Goal: Task Accomplishment & Management: Manage account settings

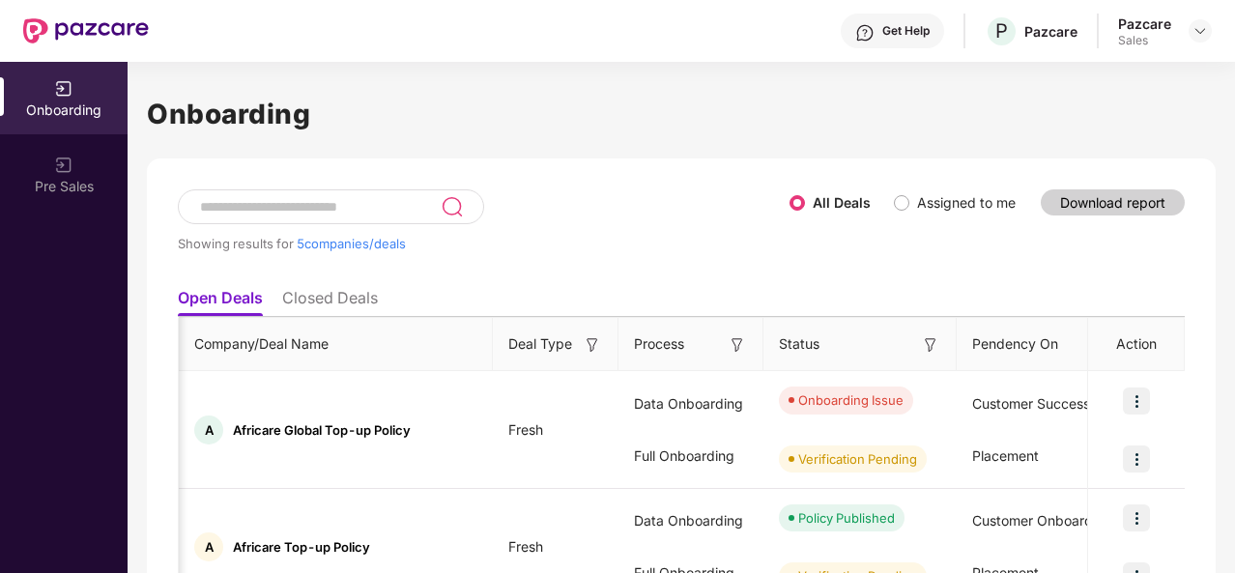
scroll to position [0, 1821]
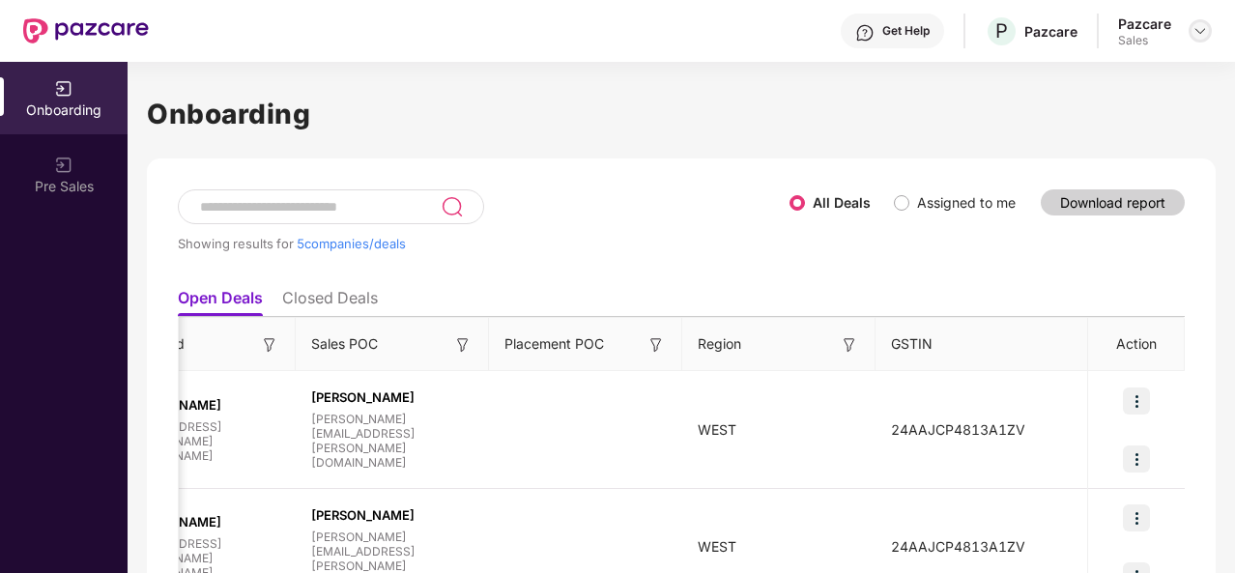
click at [1204, 33] on img at bounding box center [1199, 30] width 15 height 15
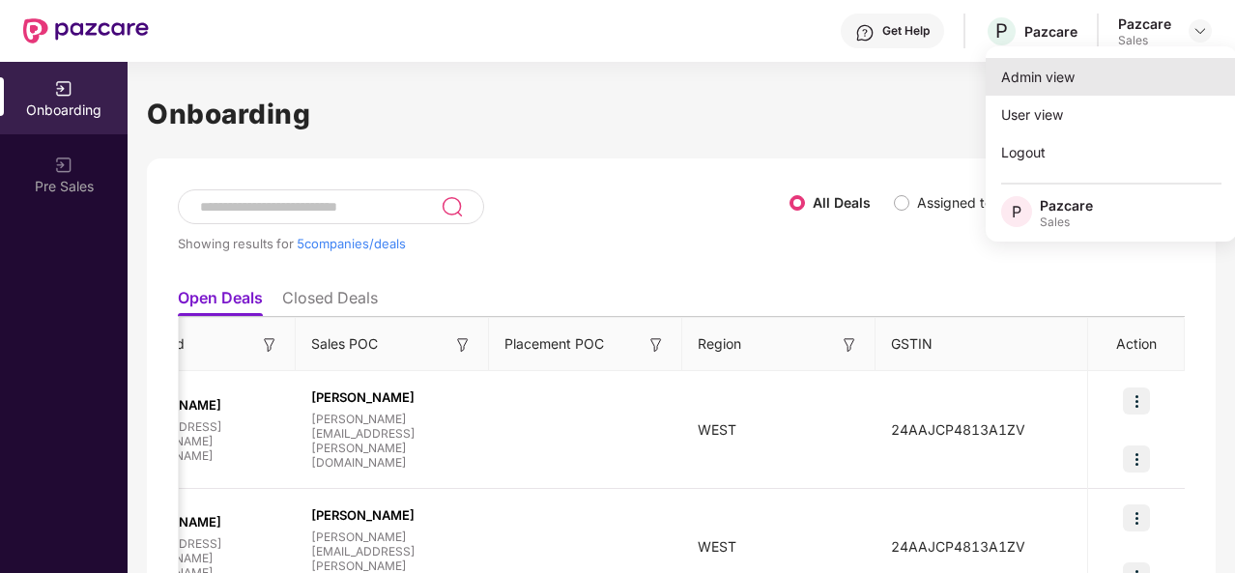
click at [1083, 83] on div "Admin view" at bounding box center [1111, 77] width 251 height 38
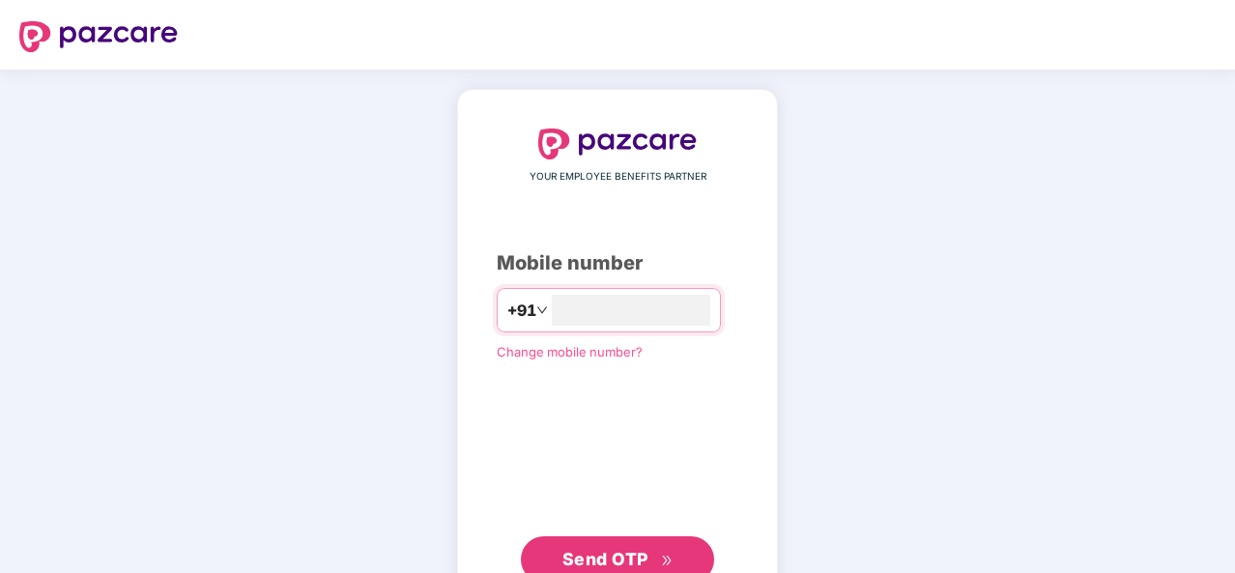
scroll to position [66, 0]
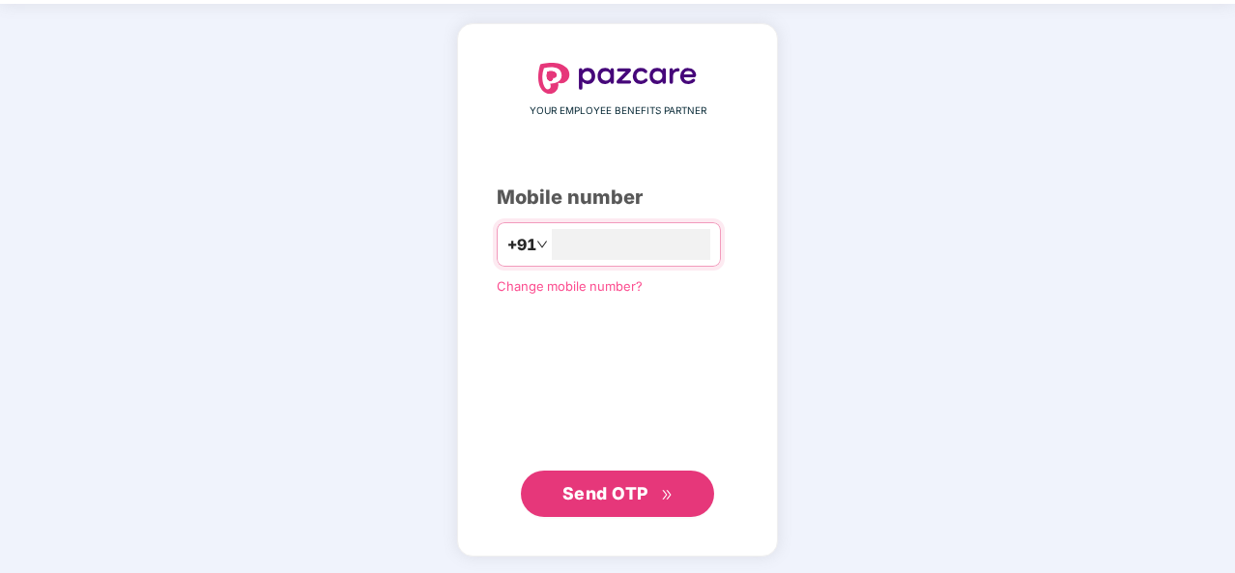
type input "**********"
click at [628, 495] on span "Send OTP" at bounding box center [605, 494] width 86 height 20
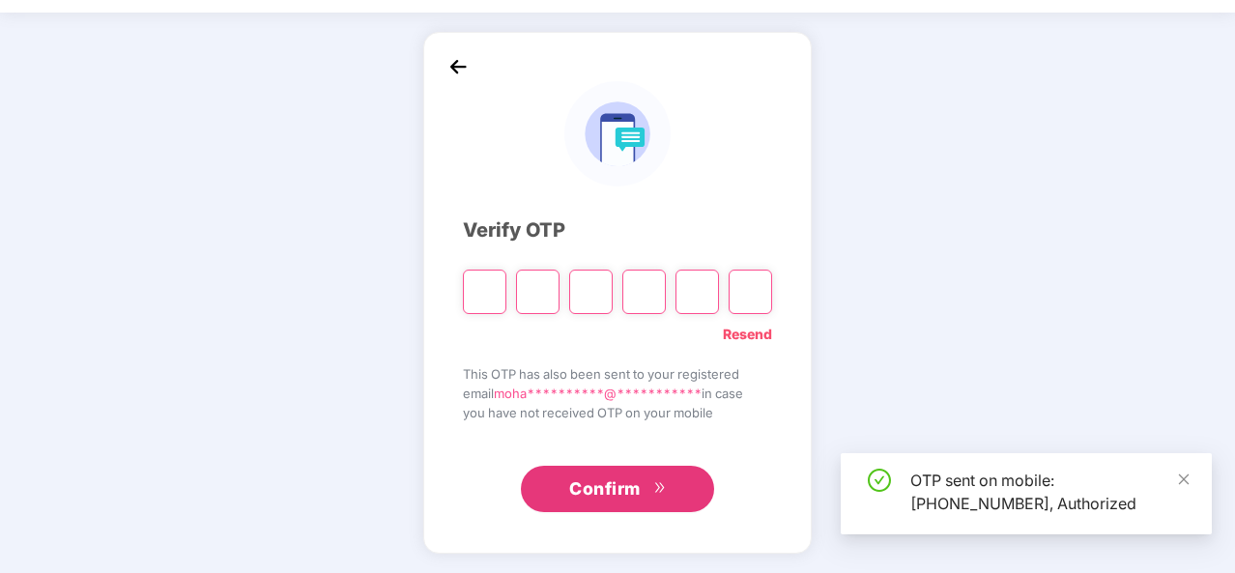
scroll to position [56, 0]
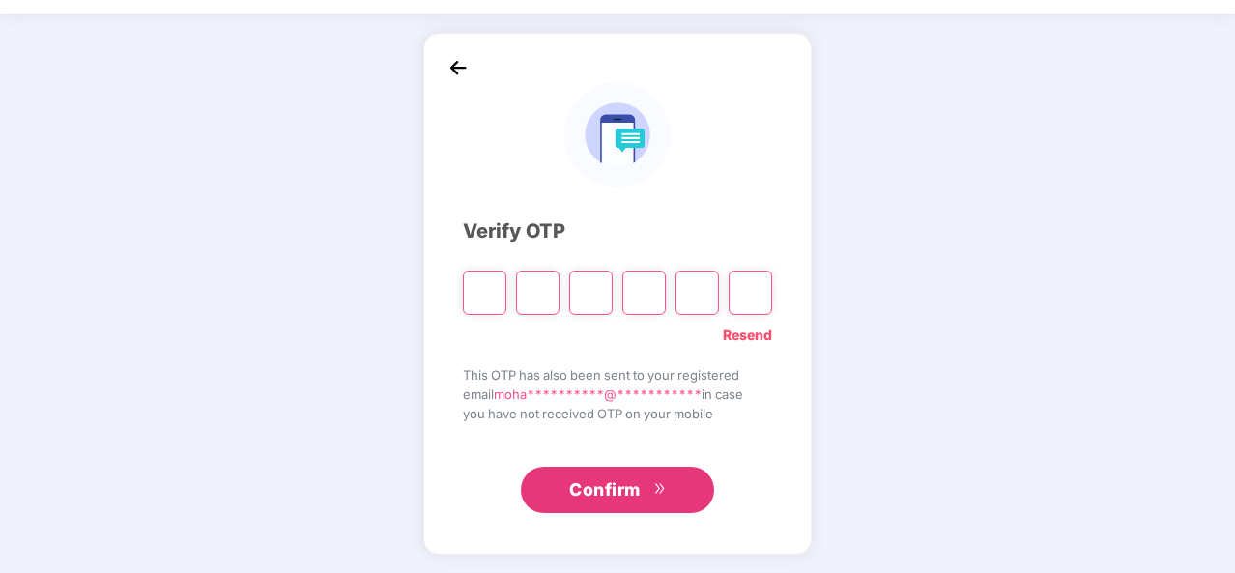
type input "*"
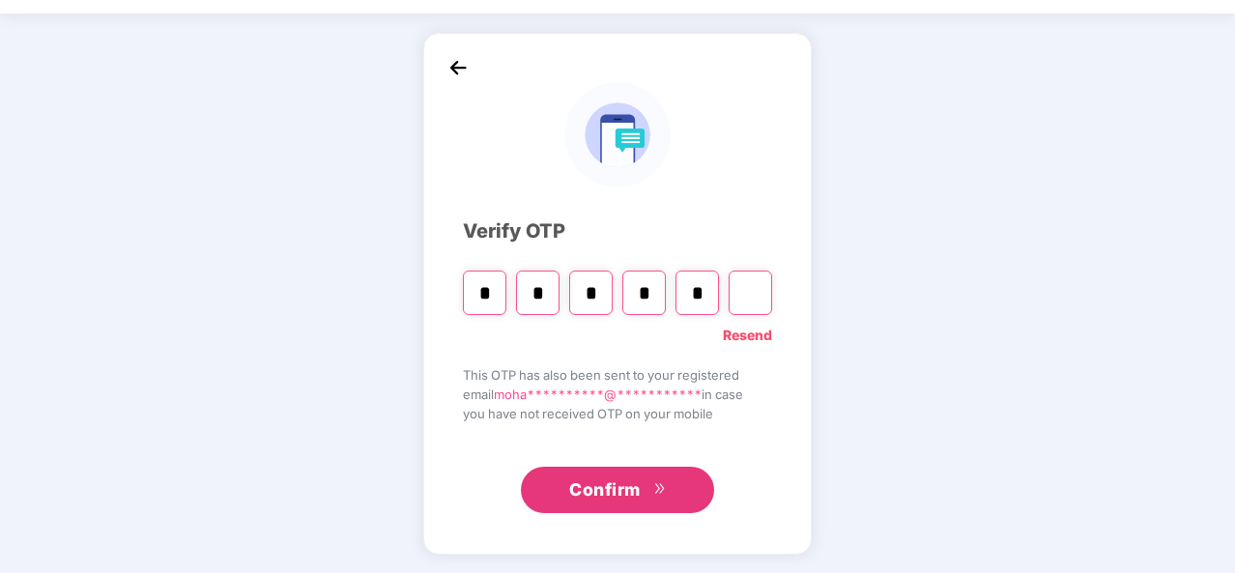
type input "*"
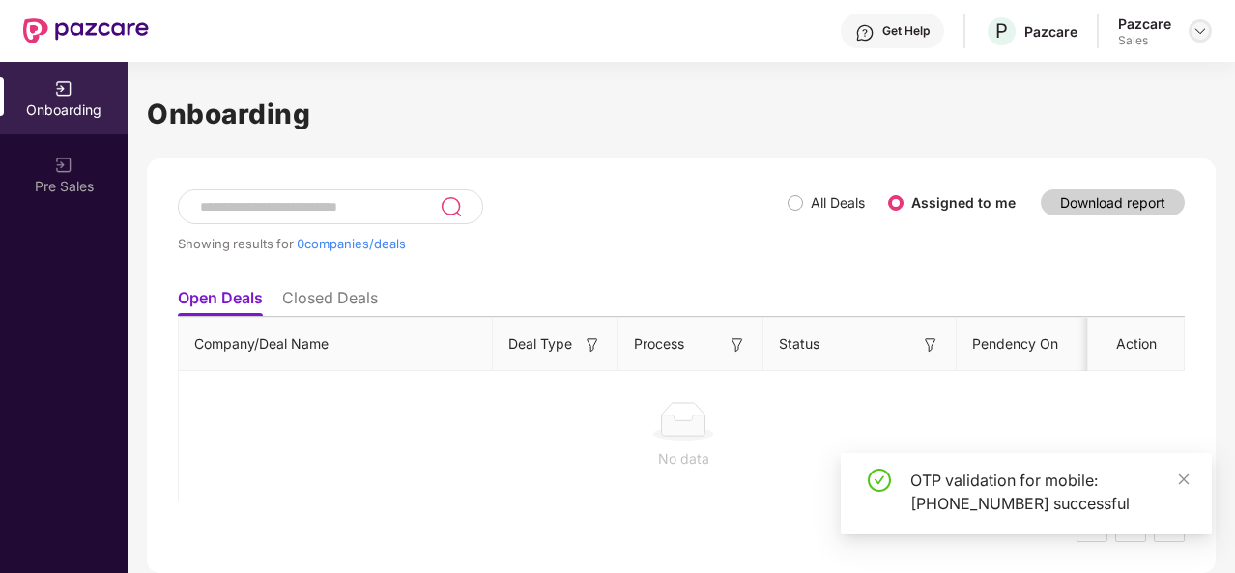
click at [1196, 30] on img at bounding box center [1199, 30] width 15 height 15
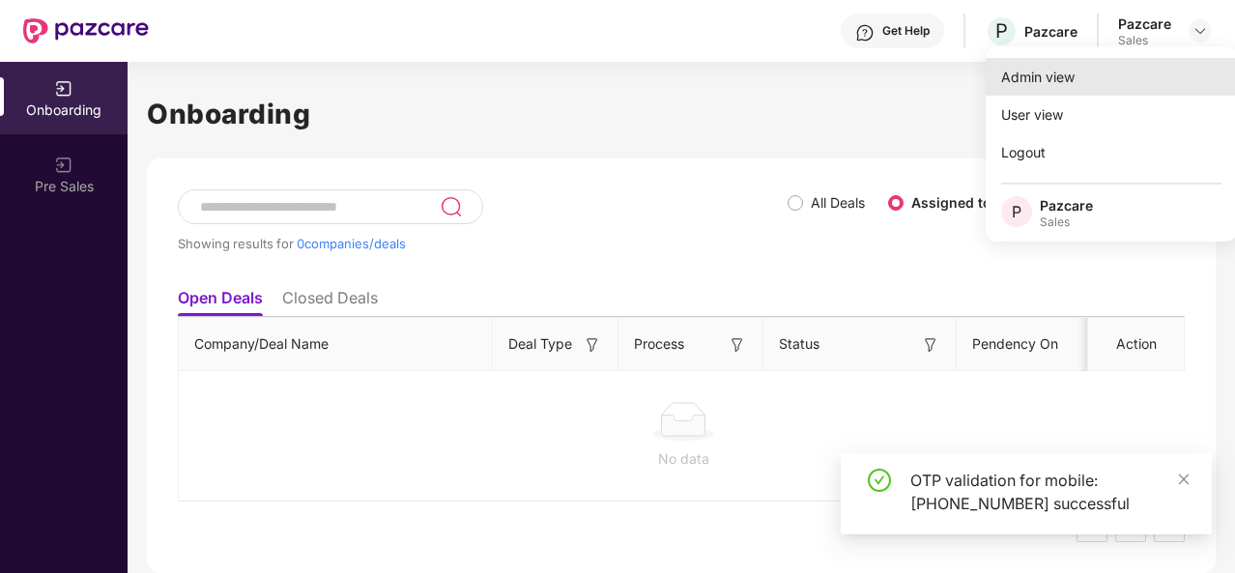
click at [1067, 83] on div "Admin view" at bounding box center [1111, 77] width 251 height 38
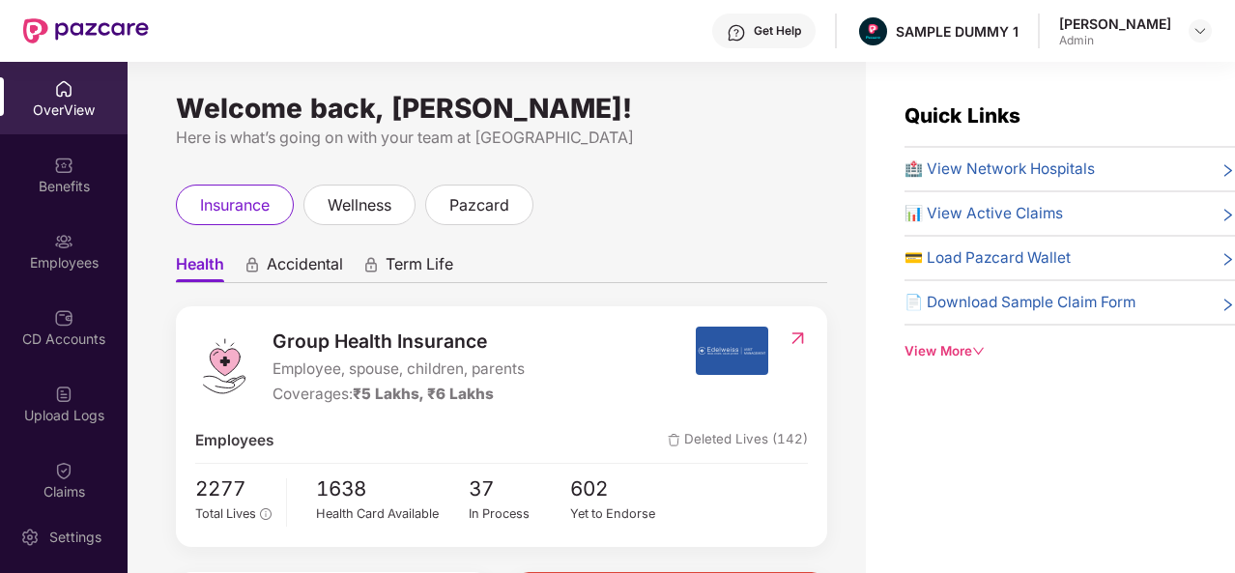
click at [979, 347] on icon "down" at bounding box center [978, 351] width 13 height 13
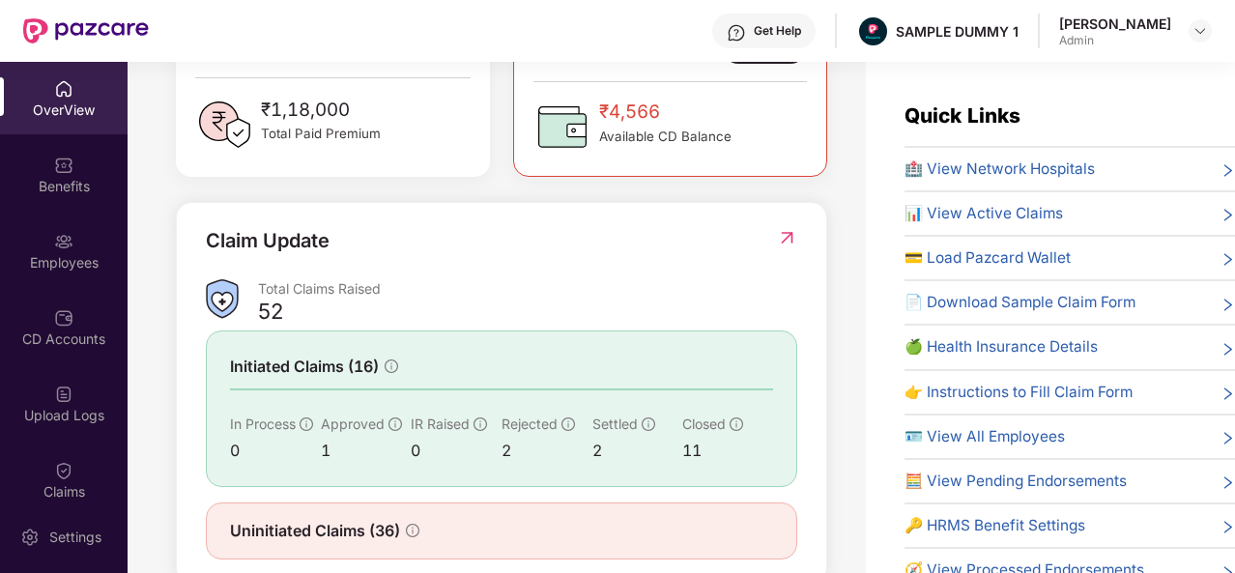
scroll to position [619, 0]
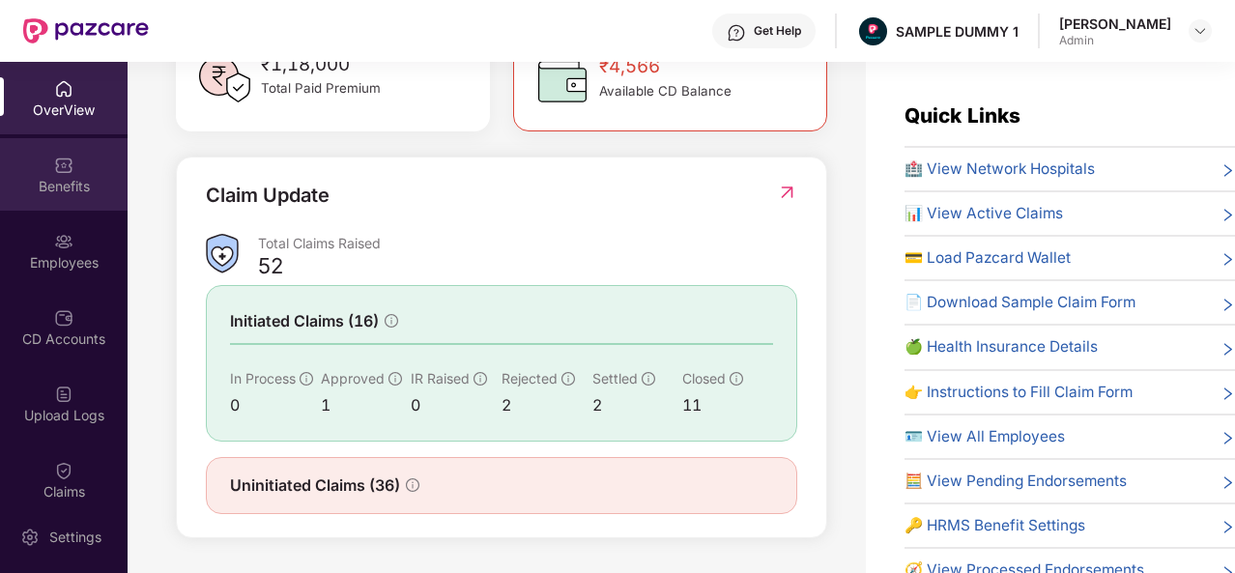
click at [52, 177] on div "Benefits" at bounding box center [64, 186] width 128 height 19
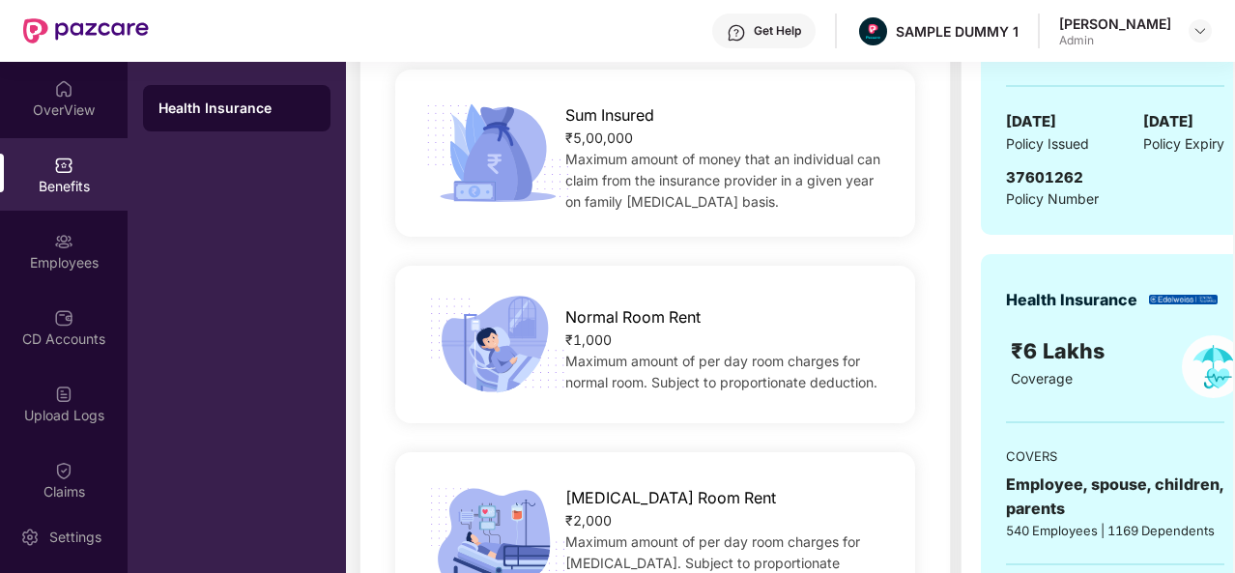
scroll to position [60, 0]
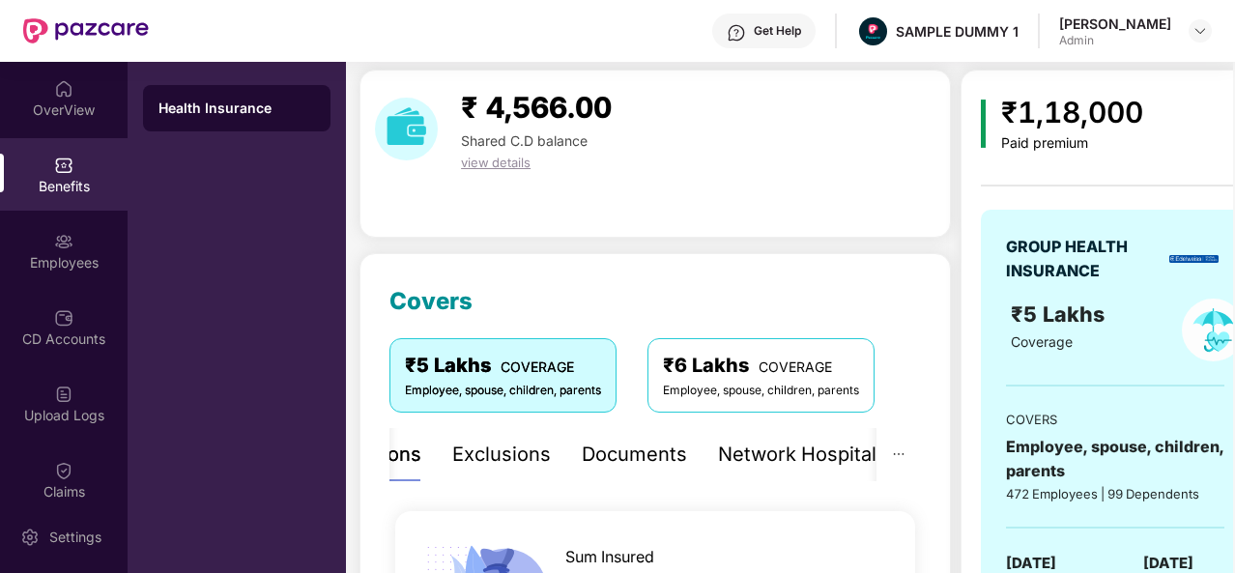
click at [474, 456] on div "Exclusions" at bounding box center [501, 455] width 99 height 30
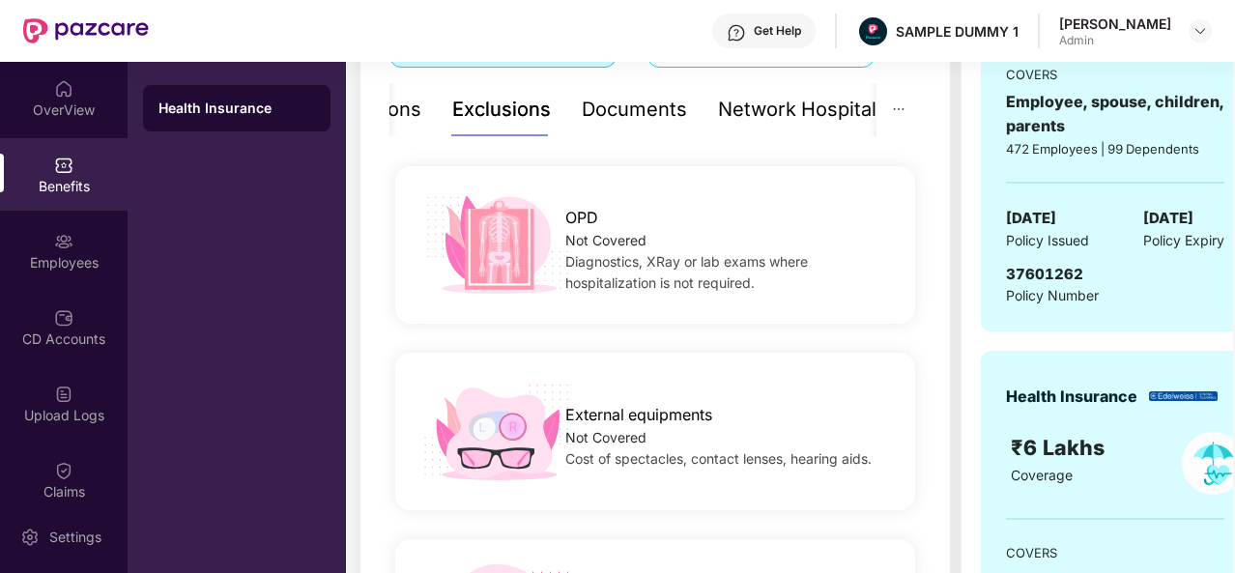
scroll to position [323, 0]
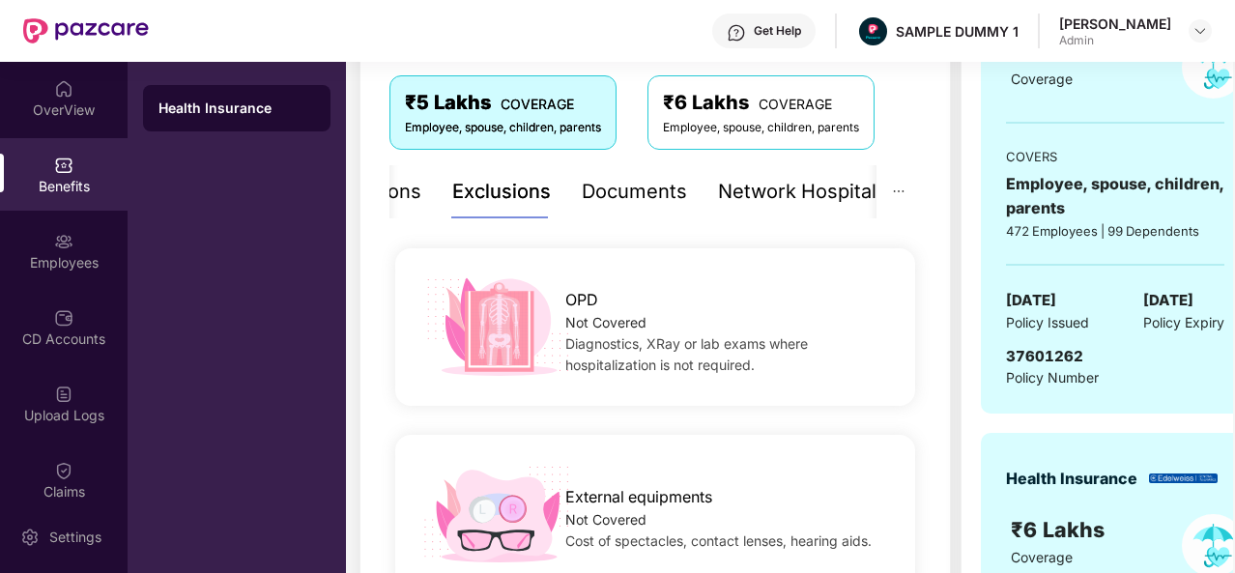
click at [618, 196] on div "Documents" at bounding box center [634, 192] width 105 height 30
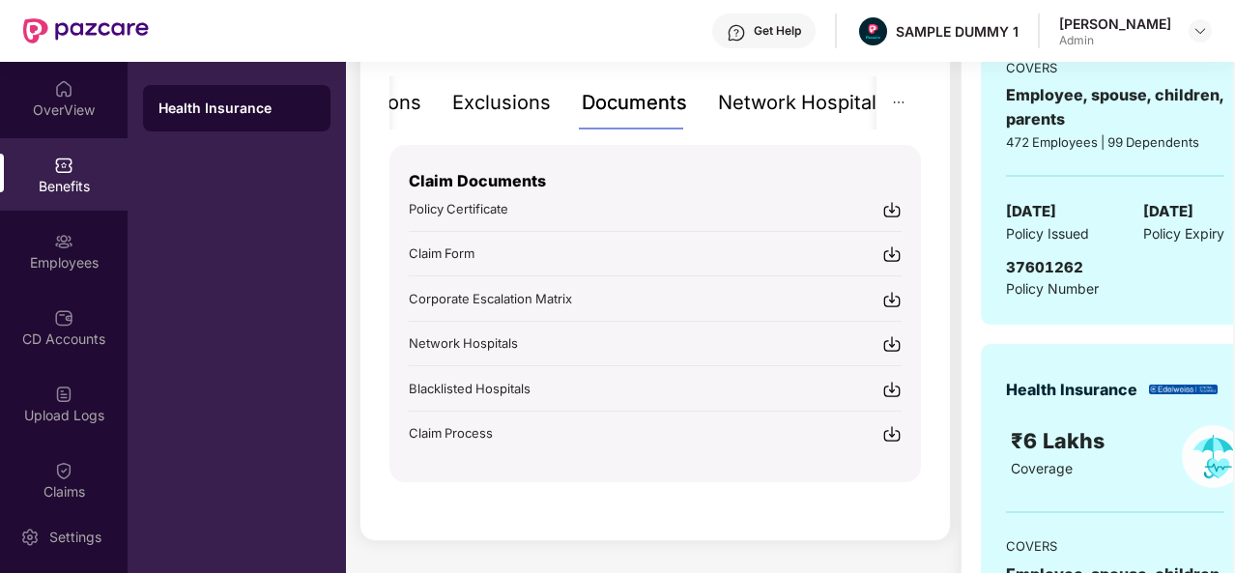
scroll to position [438, 0]
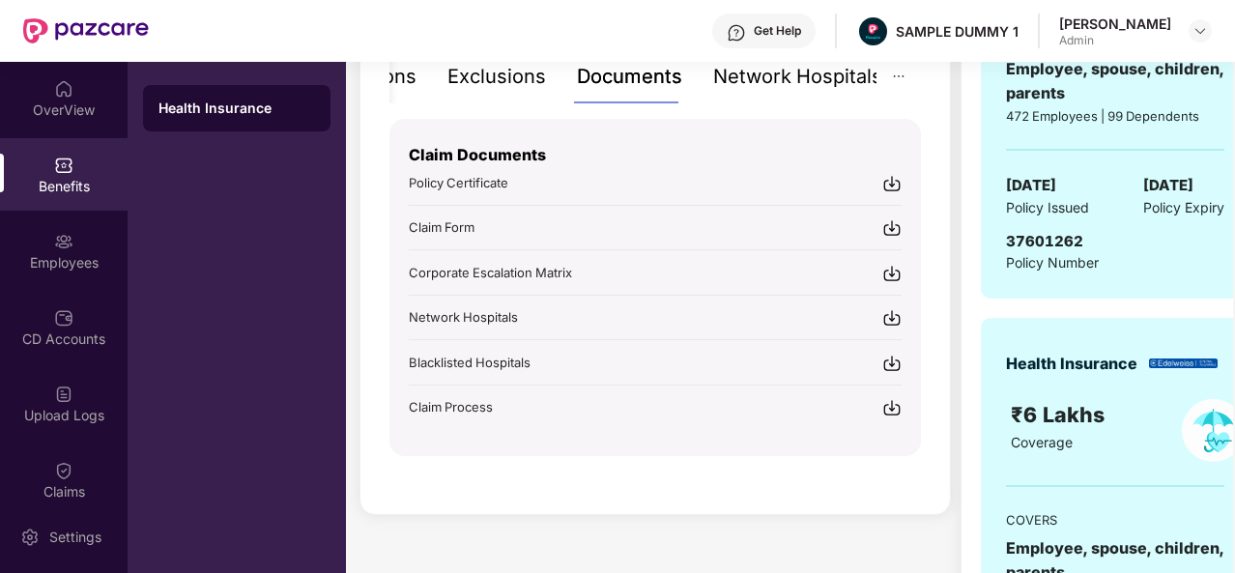
click at [798, 78] on div "Network Hospitals" at bounding box center [797, 77] width 169 height 30
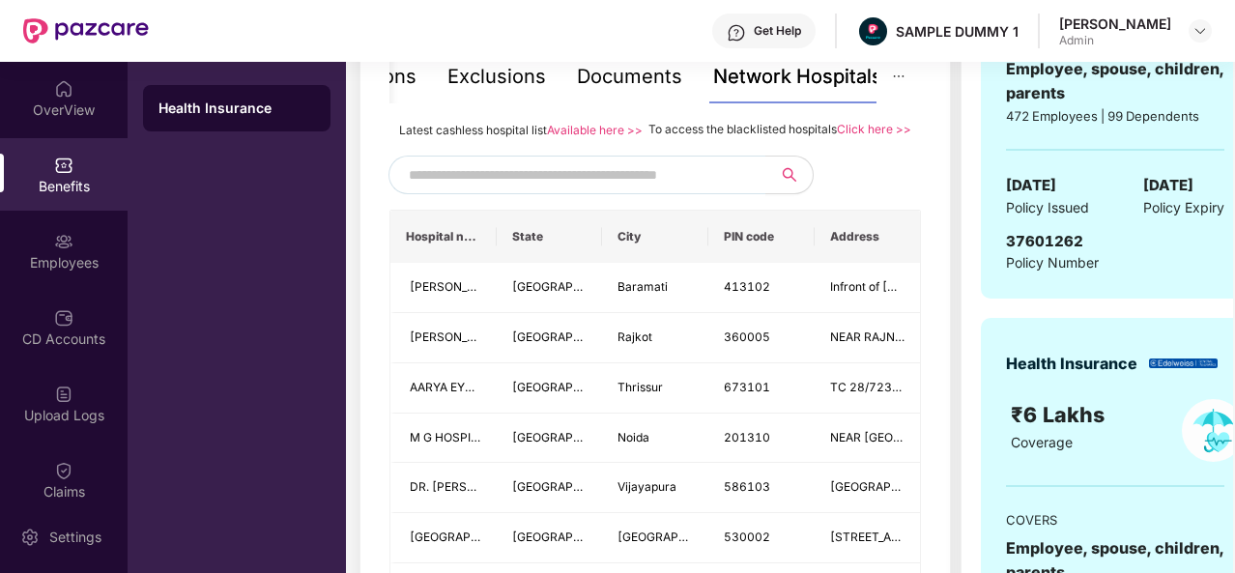
click at [530, 189] on input "text" at bounding box center [574, 174] width 330 height 29
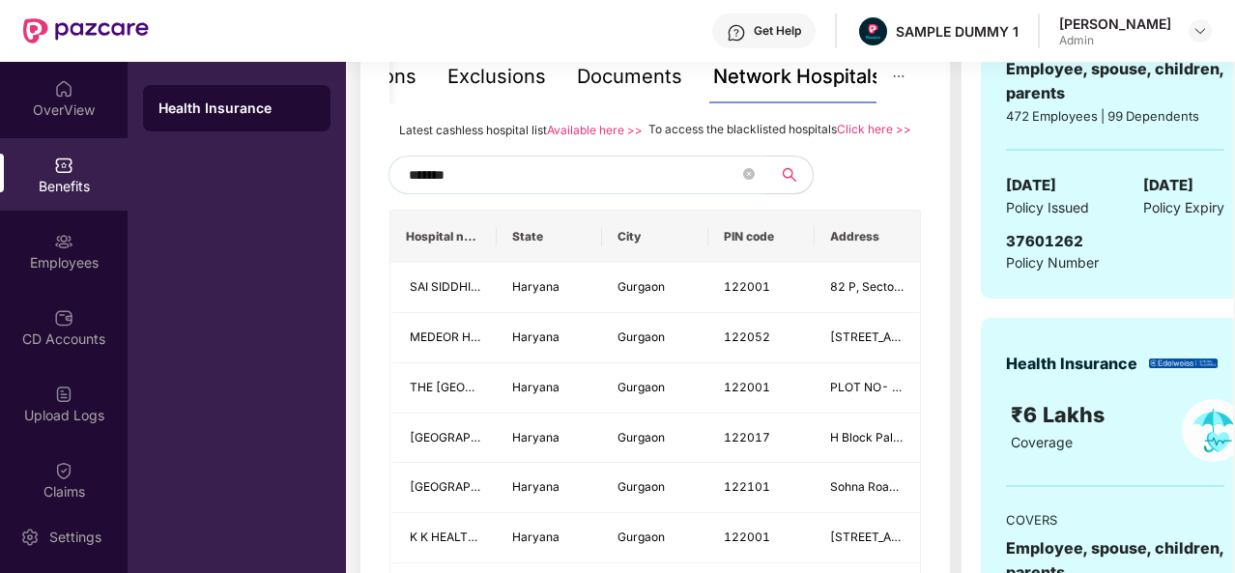
type input "*******"
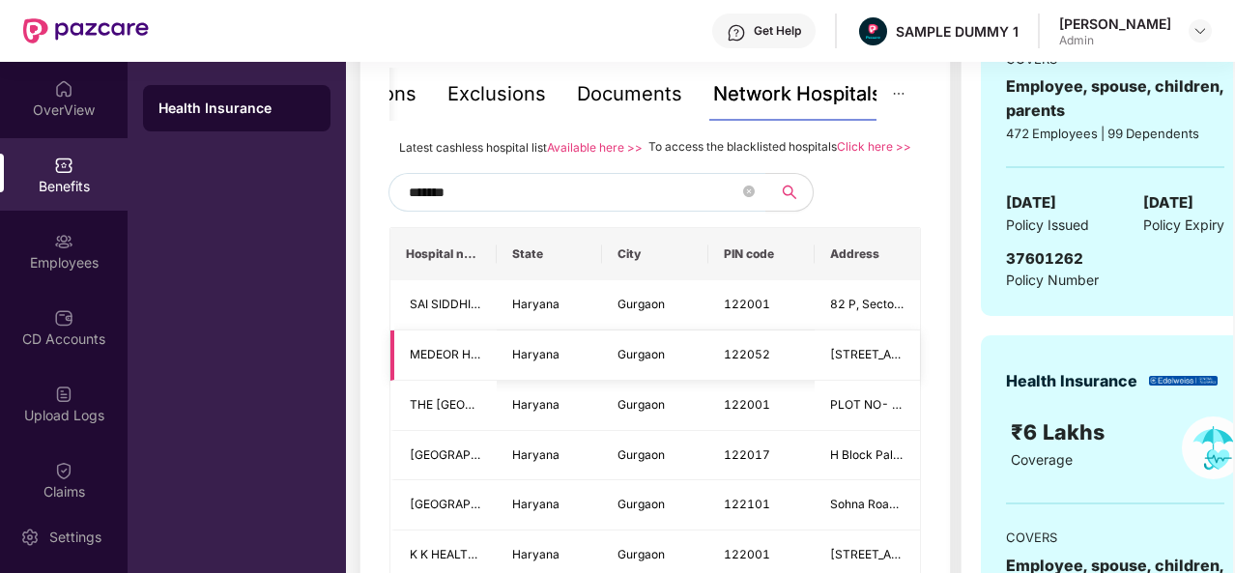
scroll to position [421, 0]
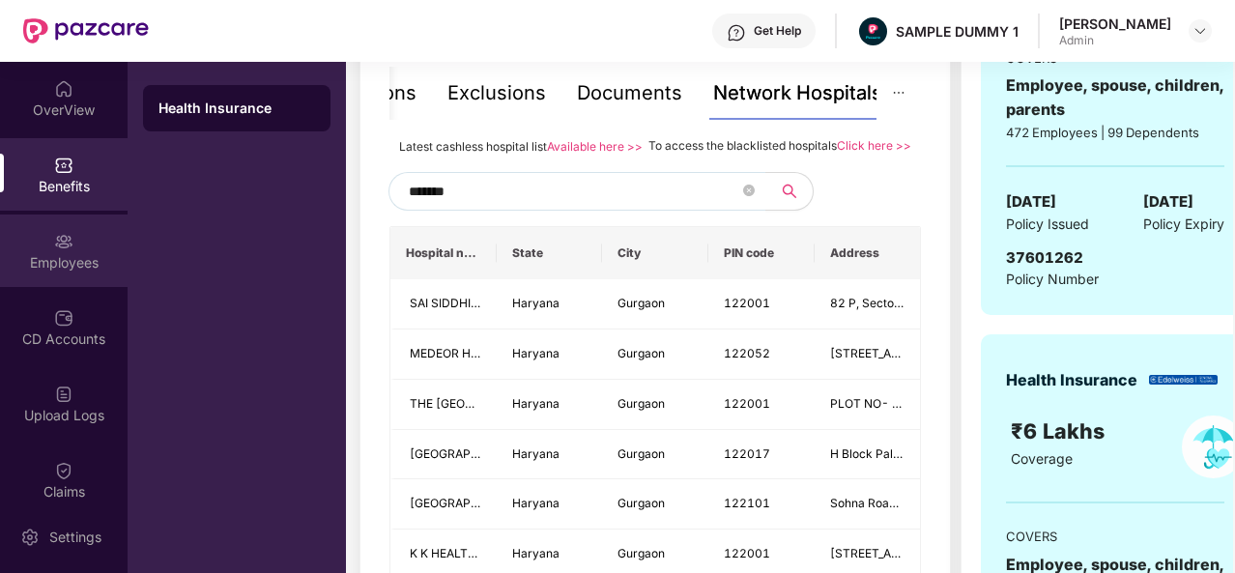
click at [54, 262] on div "Employees" at bounding box center [64, 262] width 128 height 19
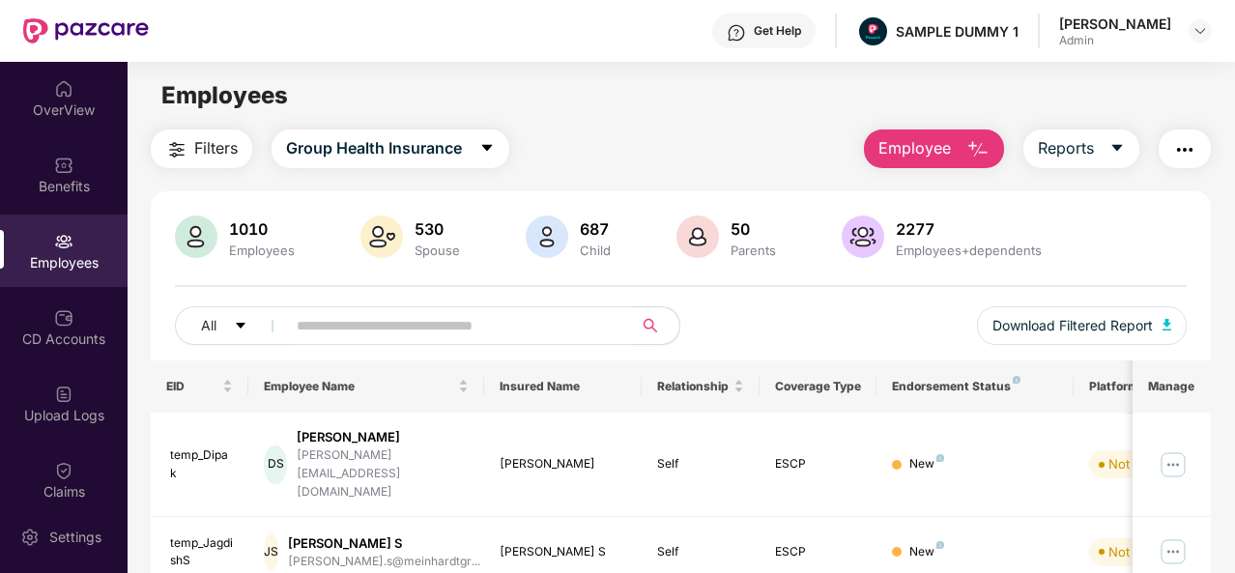
click at [977, 140] on img "button" at bounding box center [977, 149] width 23 height 23
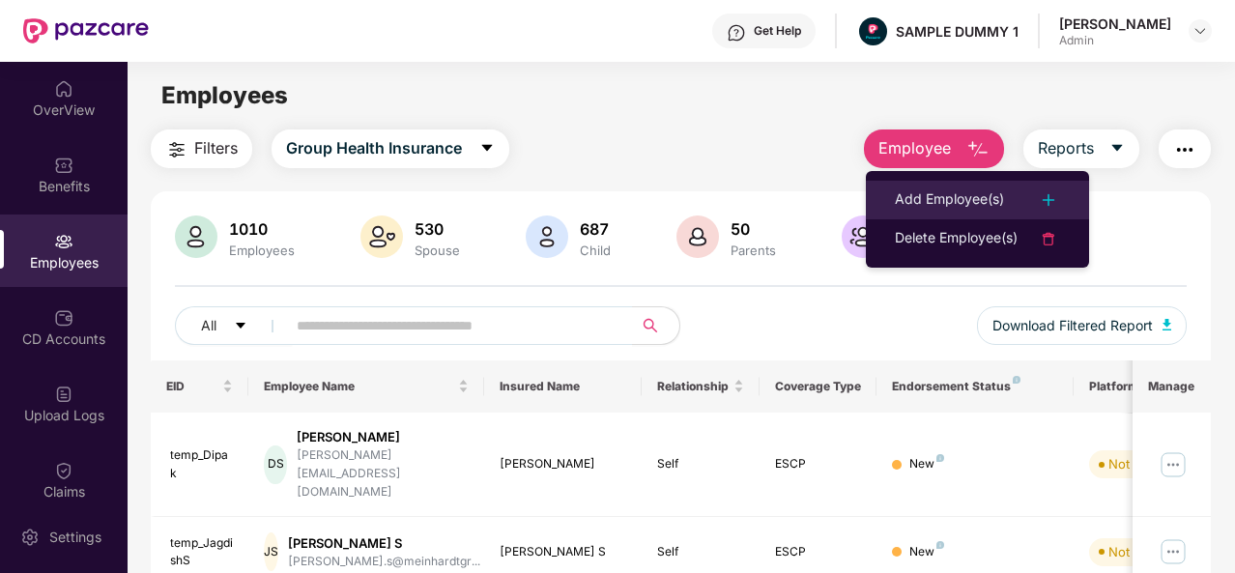
click at [940, 204] on div "Add Employee(s)" at bounding box center [949, 199] width 109 height 23
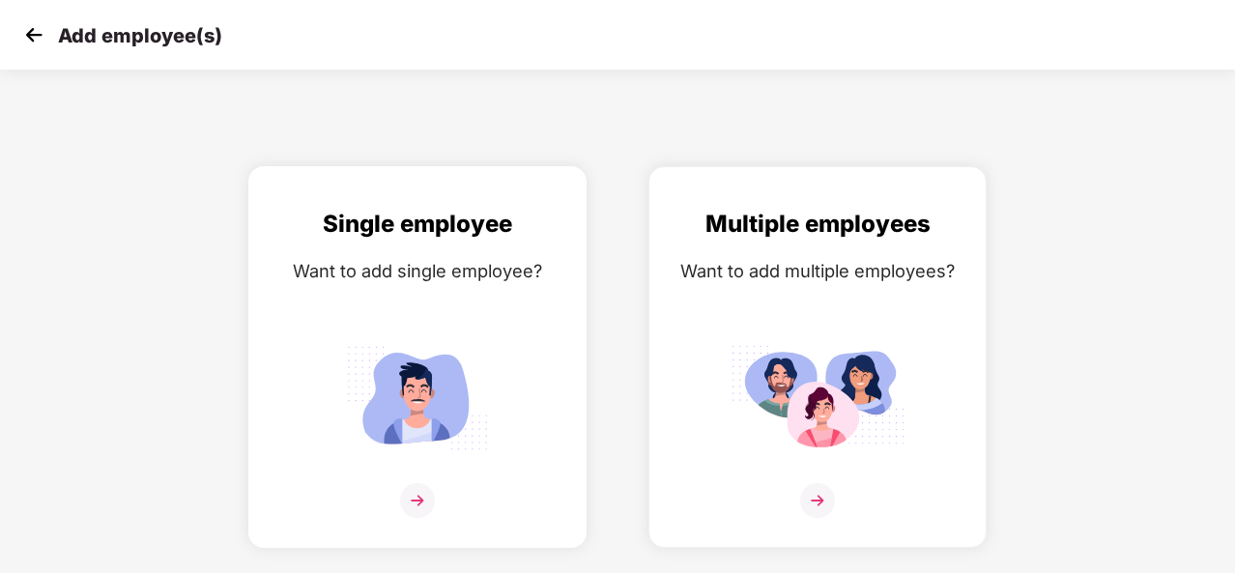
click at [415, 490] on img at bounding box center [417, 500] width 35 height 35
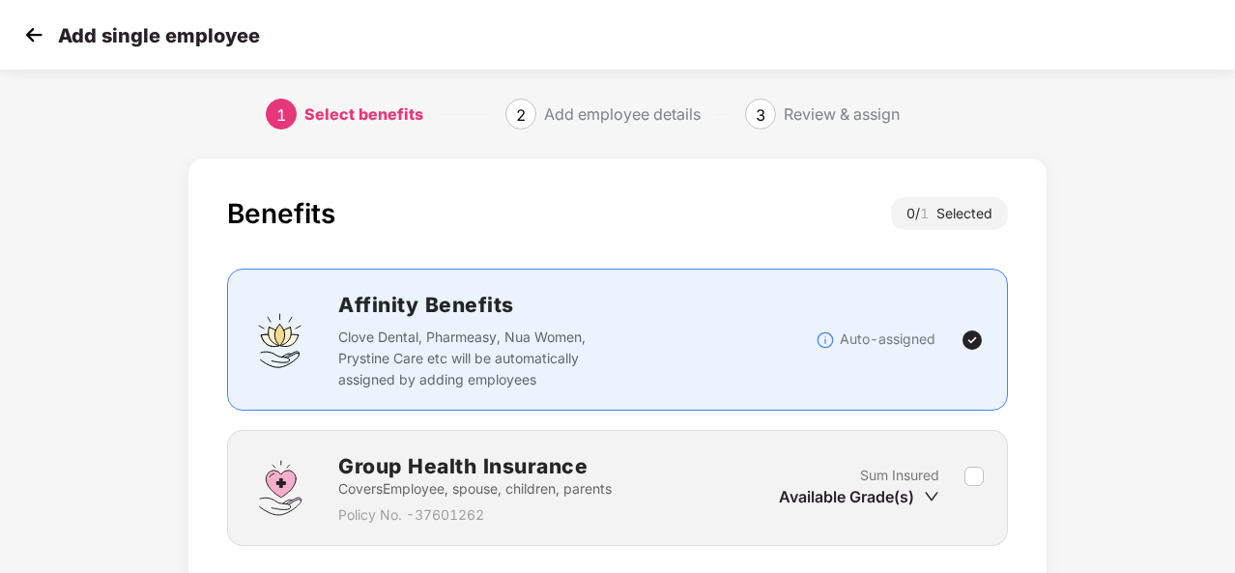
scroll to position [139, 0]
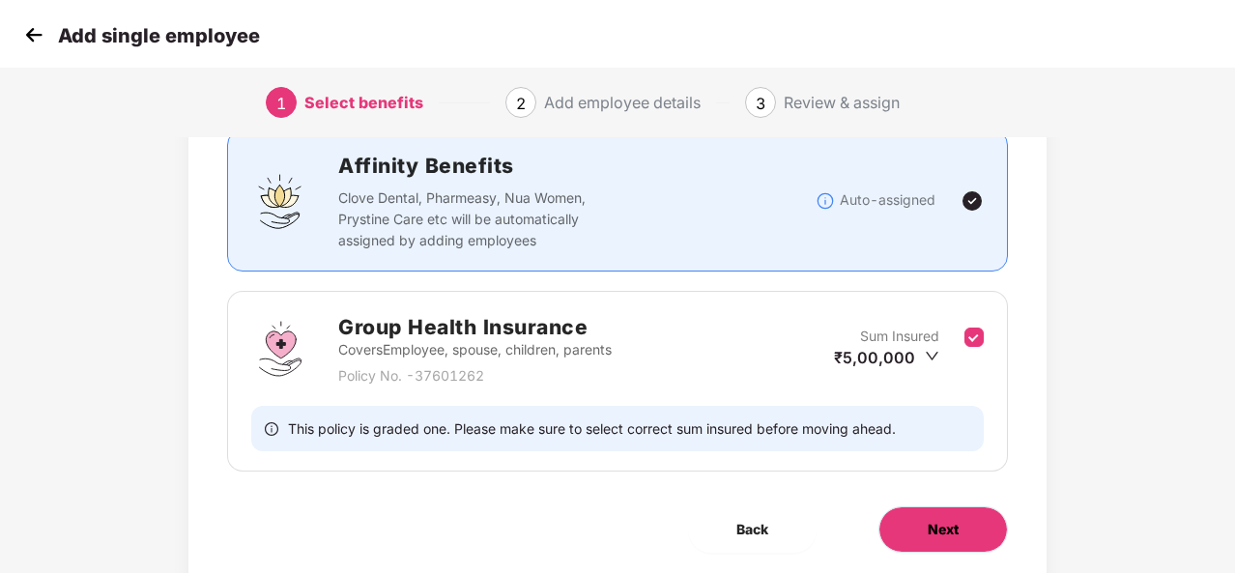
click at [965, 533] on button "Next" at bounding box center [942, 529] width 129 height 46
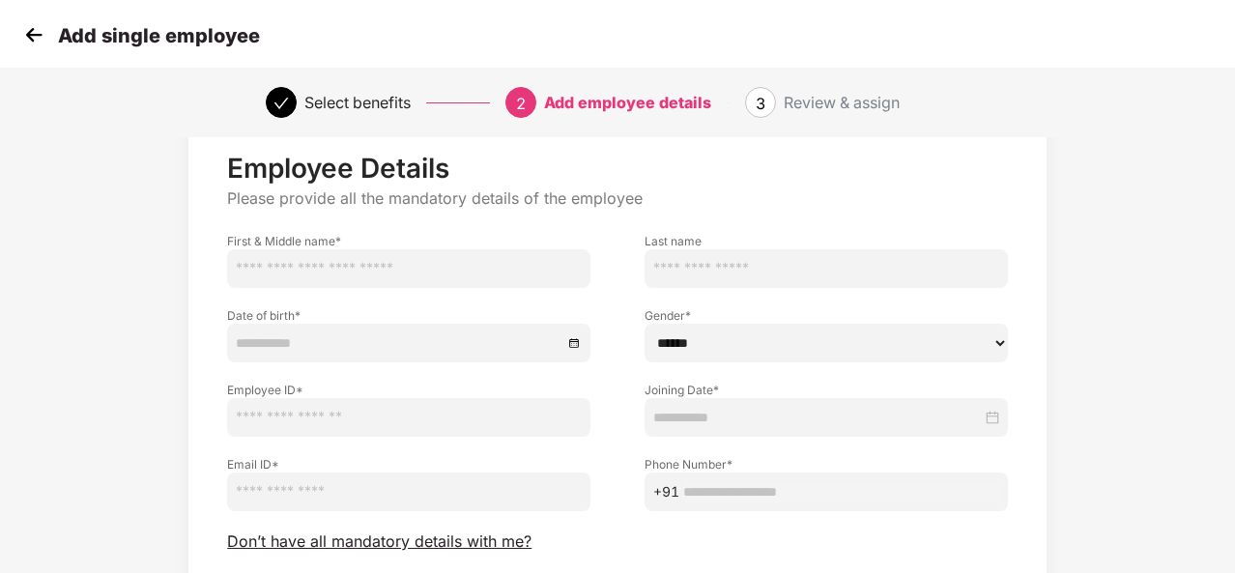
scroll to position [82, 0]
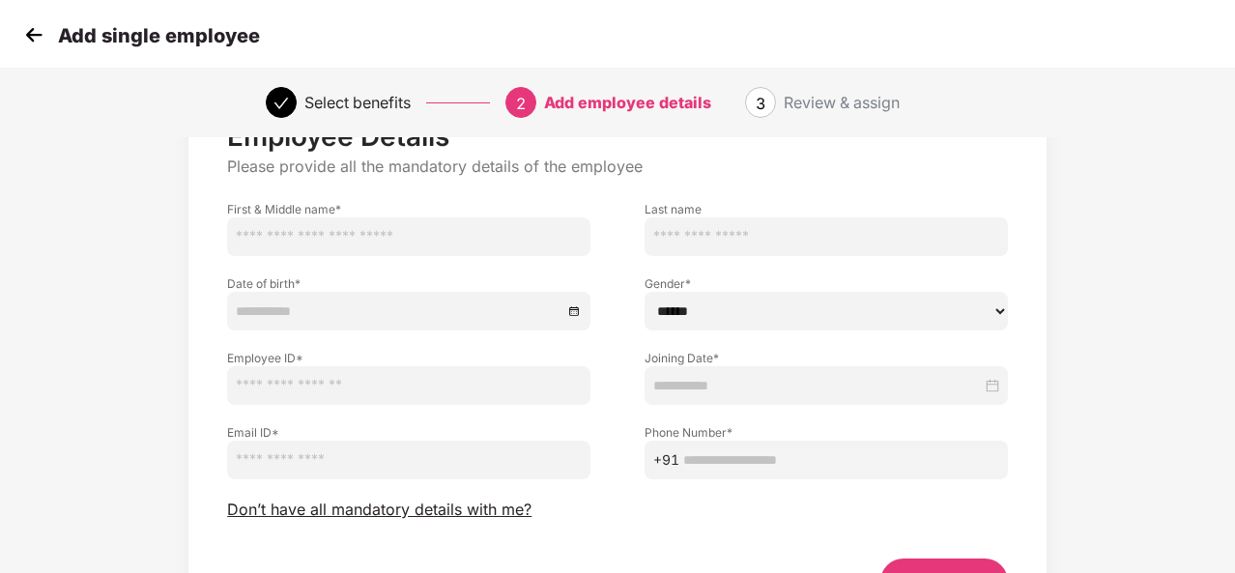
click at [27, 37] on img at bounding box center [33, 34] width 29 height 29
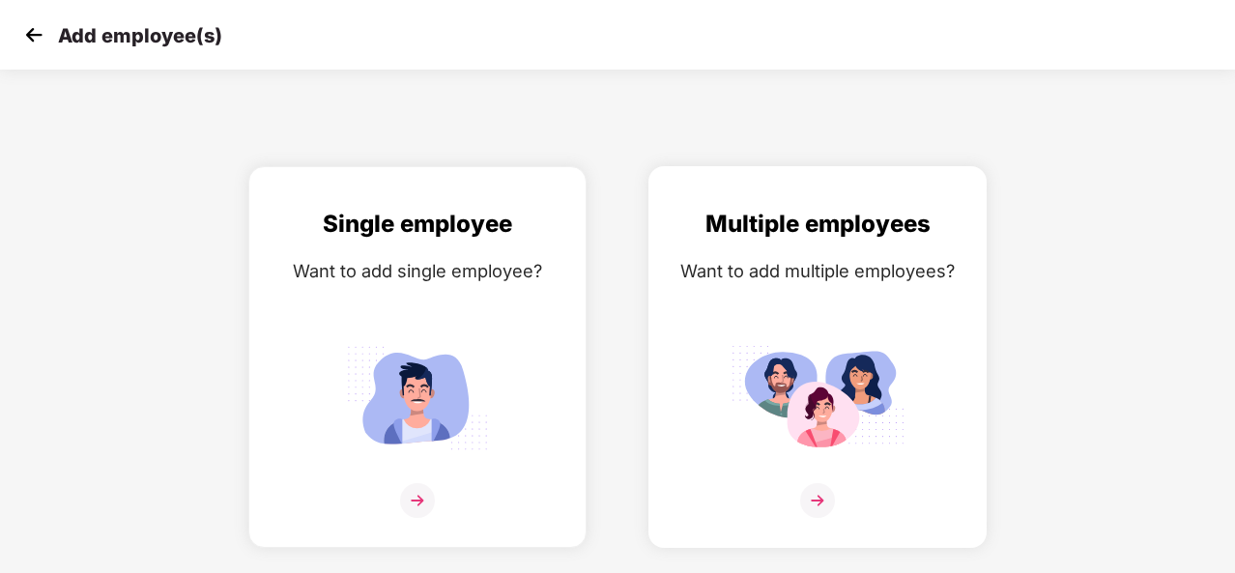
click at [819, 503] on img at bounding box center [817, 500] width 35 height 35
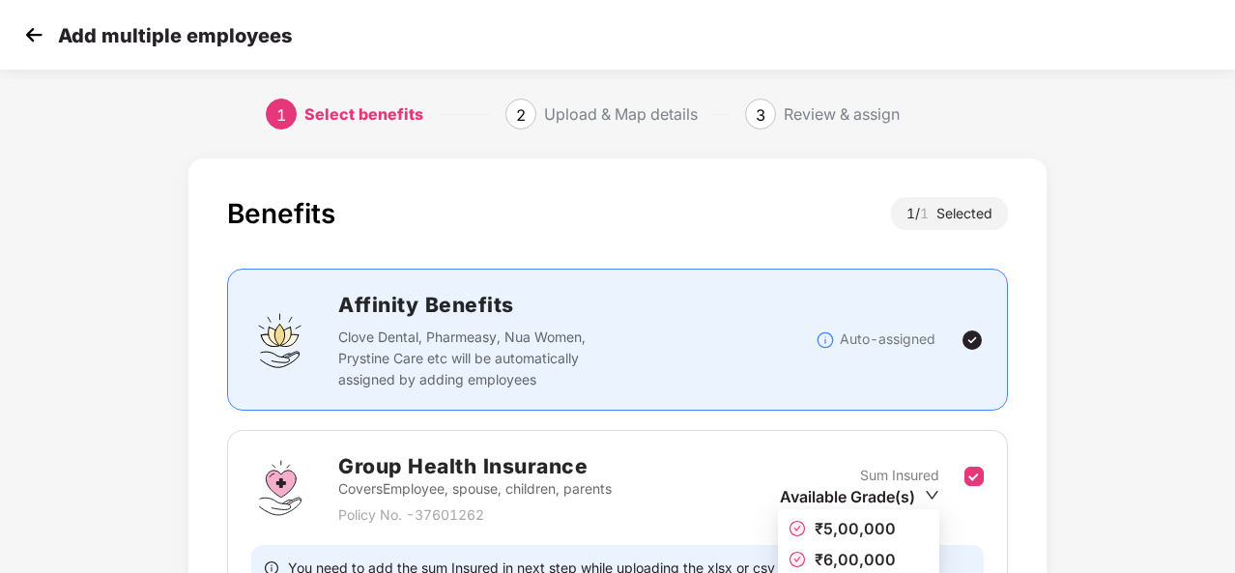
scroll to position [204, 0]
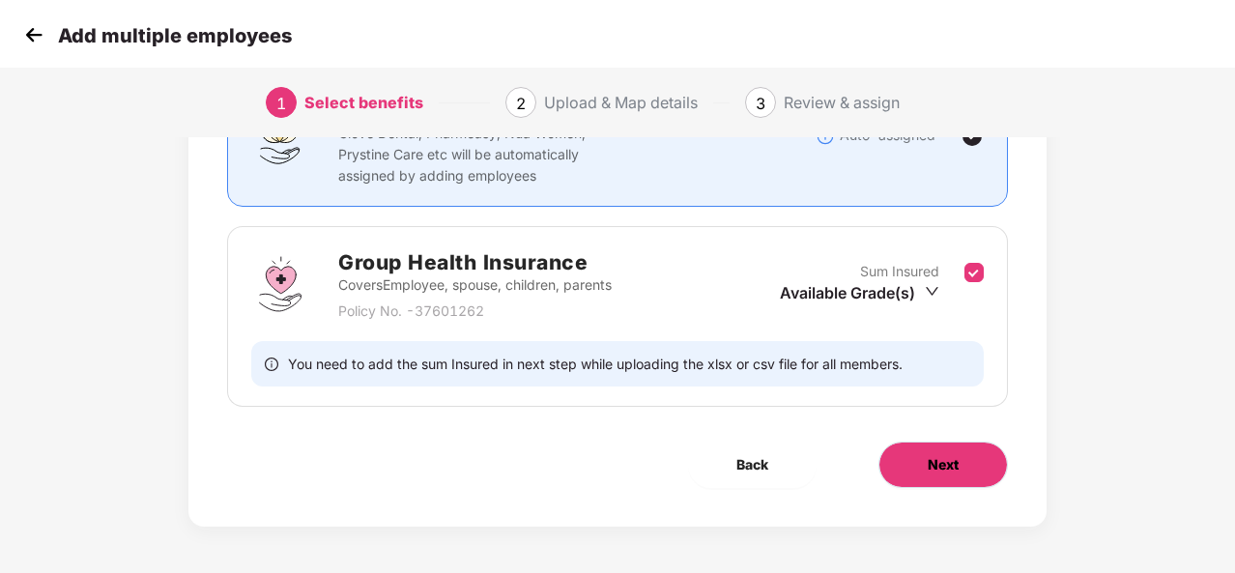
click at [933, 466] on span "Next" at bounding box center [943, 464] width 31 height 21
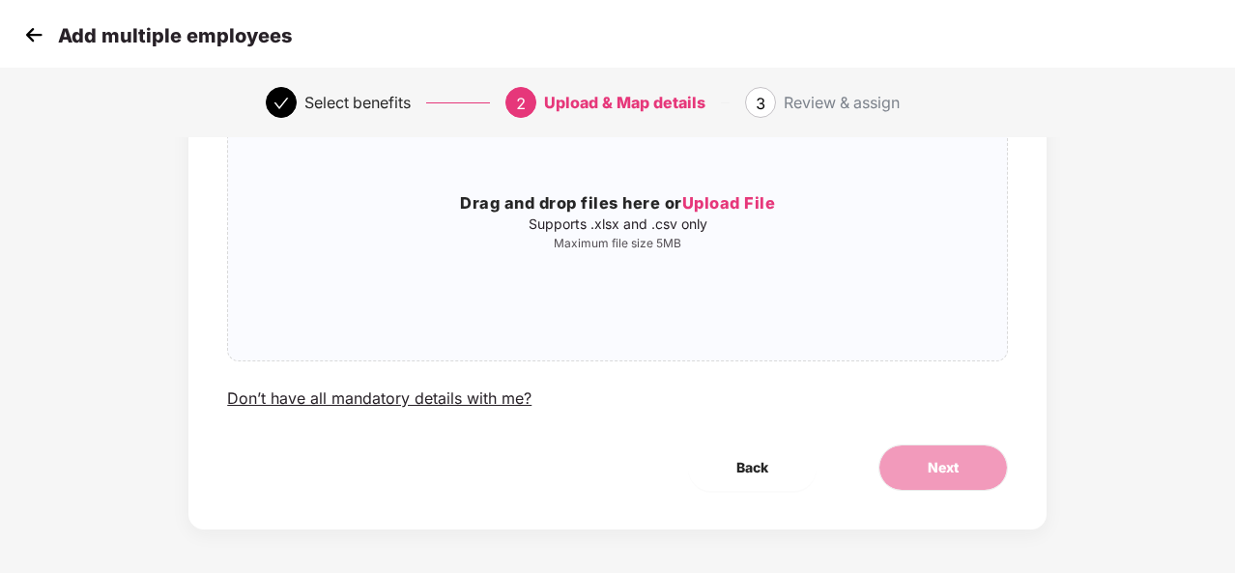
scroll to position [78, 0]
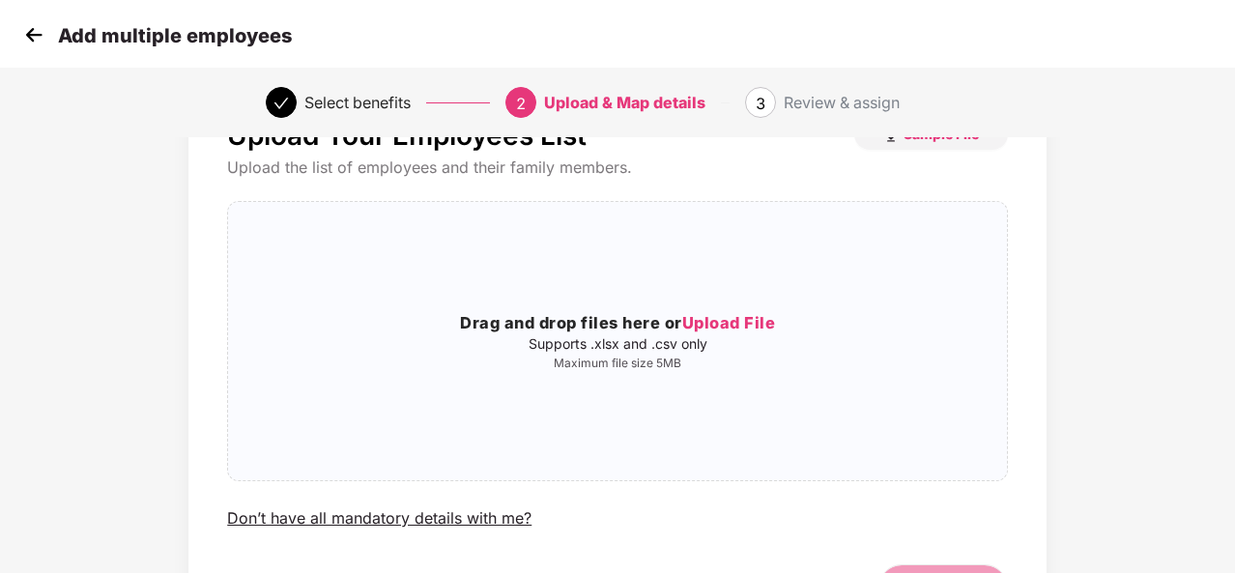
click at [34, 36] on img at bounding box center [33, 34] width 29 height 29
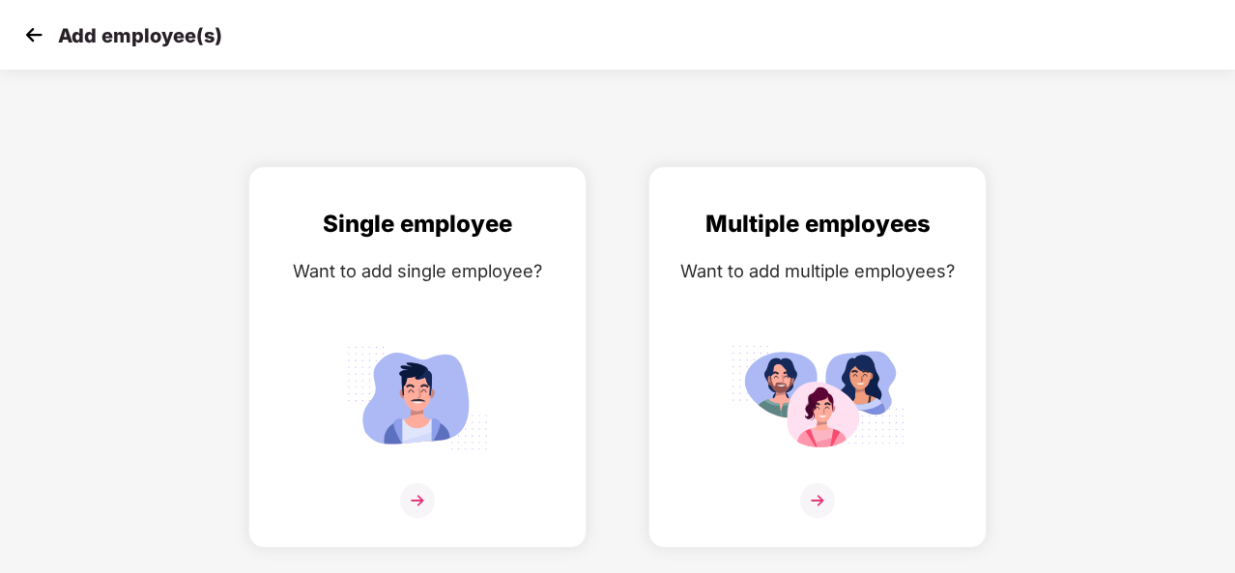
click at [34, 36] on img at bounding box center [33, 34] width 29 height 29
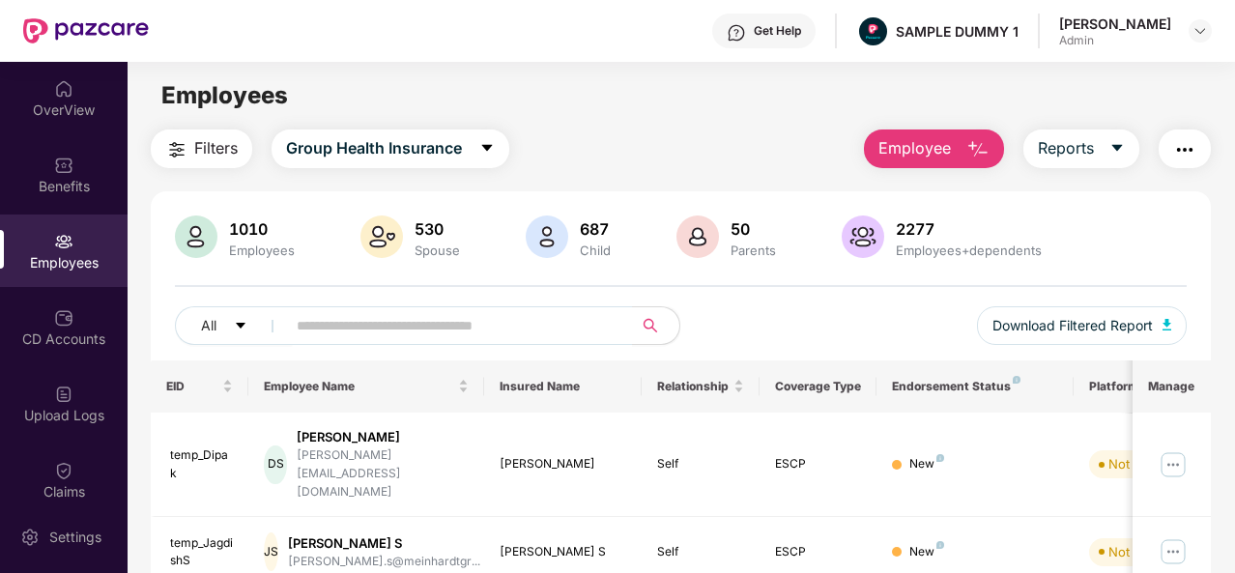
click at [988, 154] on img "button" at bounding box center [977, 149] width 23 height 23
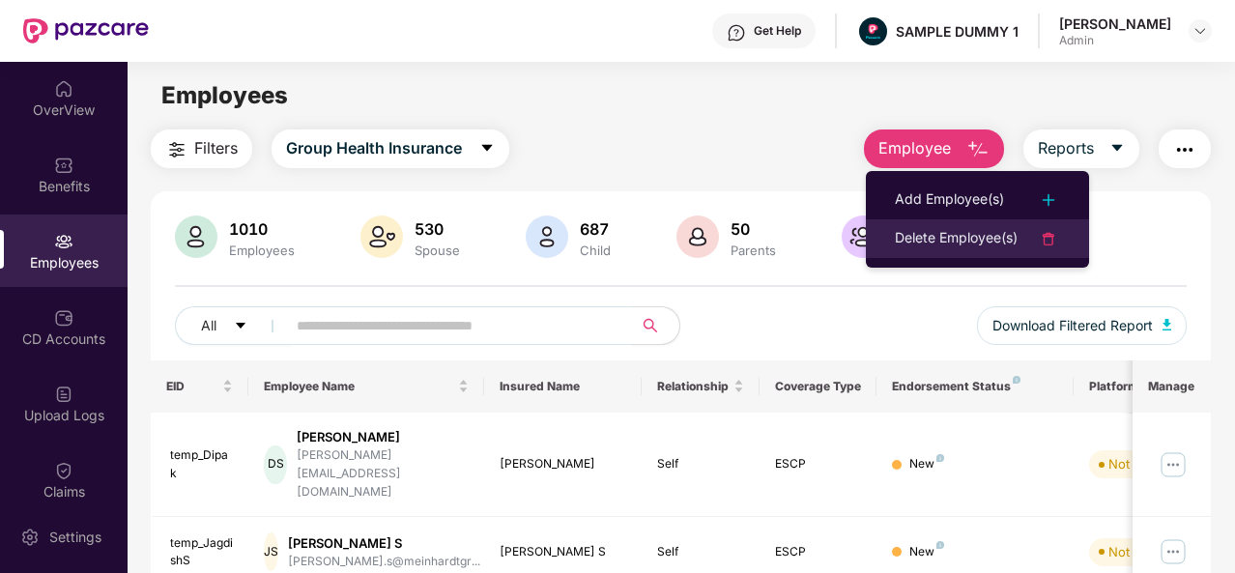
click at [944, 241] on div "Delete Employee(s)" at bounding box center [956, 238] width 123 height 23
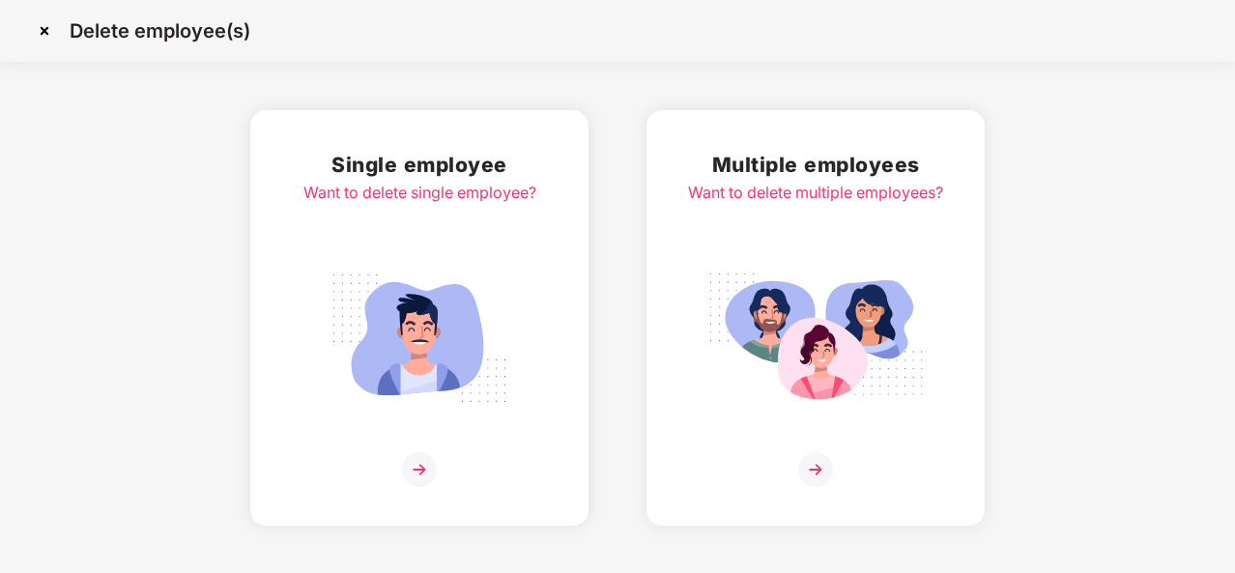
click at [426, 474] on img at bounding box center [419, 469] width 35 height 35
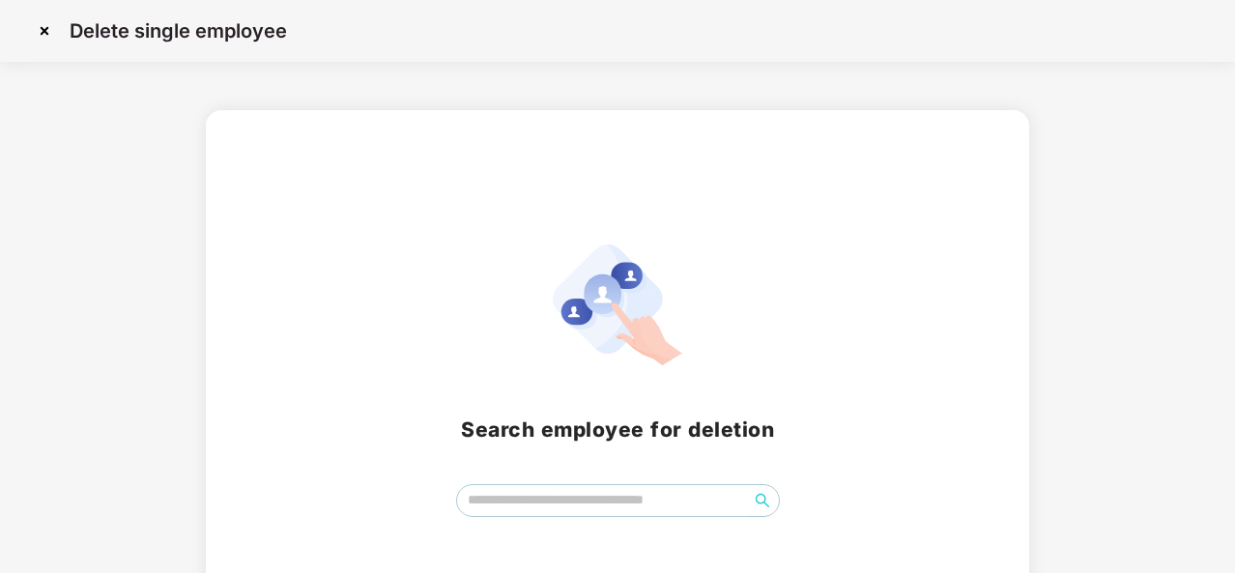
click at [48, 28] on img at bounding box center [44, 30] width 31 height 31
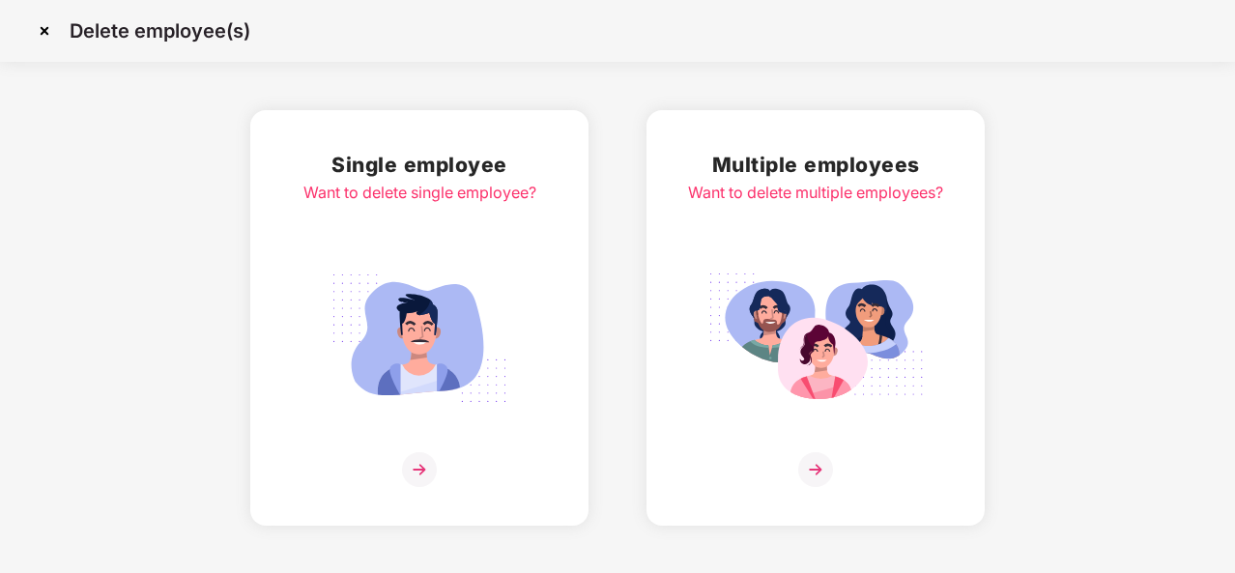
click at [43, 28] on img at bounding box center [44, 30] width 31 height 31
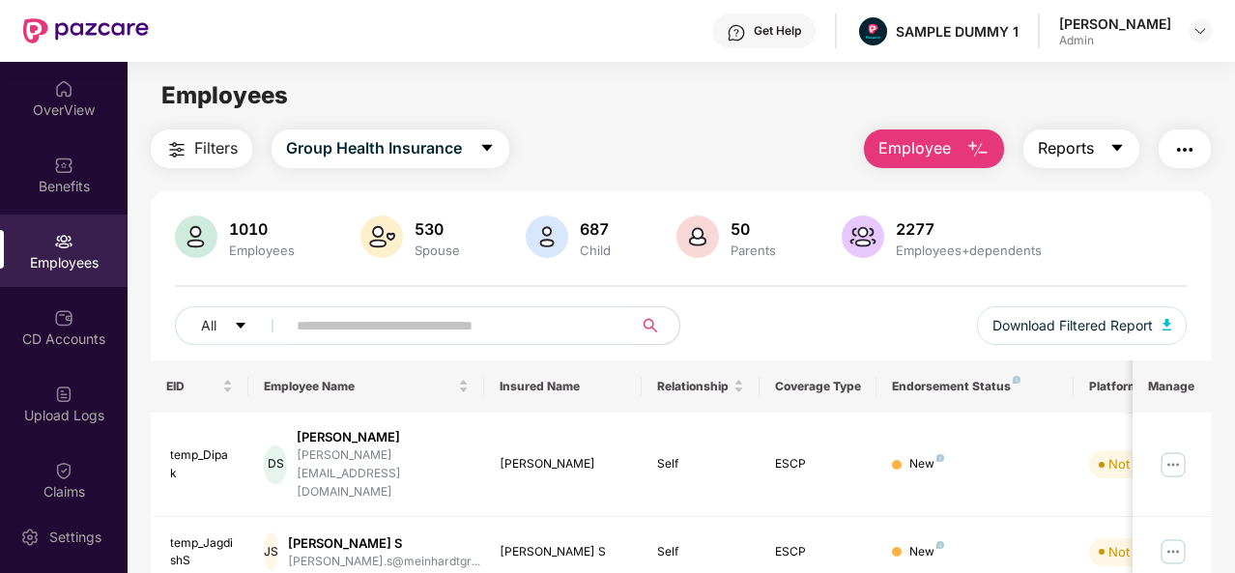
click at [1123, 146] on icon "caret-down" at bounding box center [1117, 148] width 11 height 7
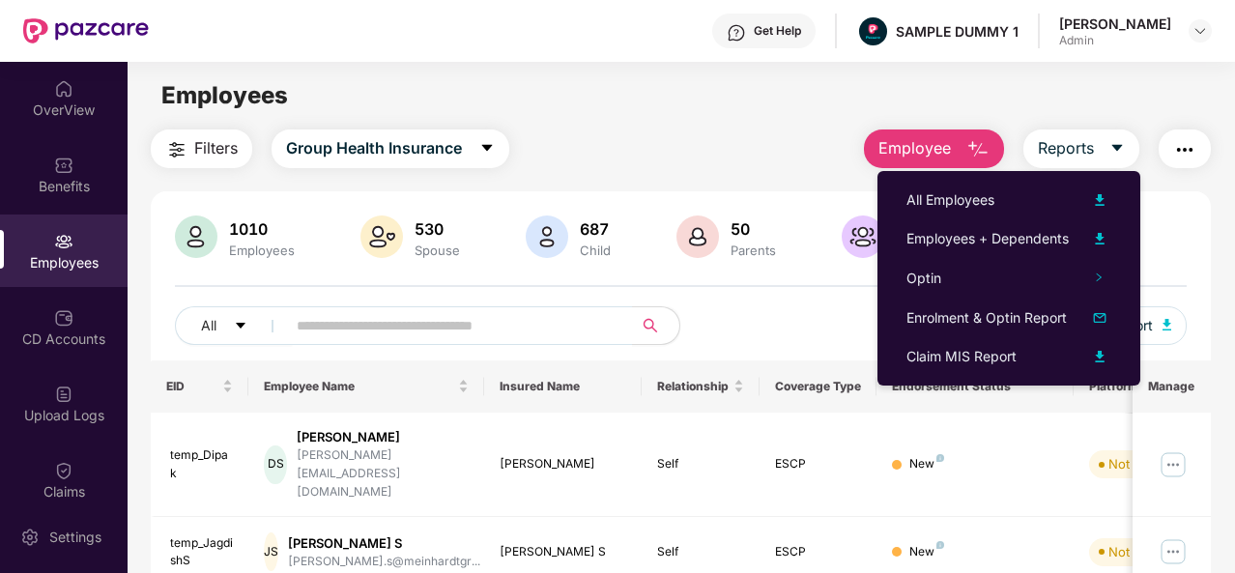
click at [1196, 136] on button "button" at bounding box center [1185, 148] width 52 height 39
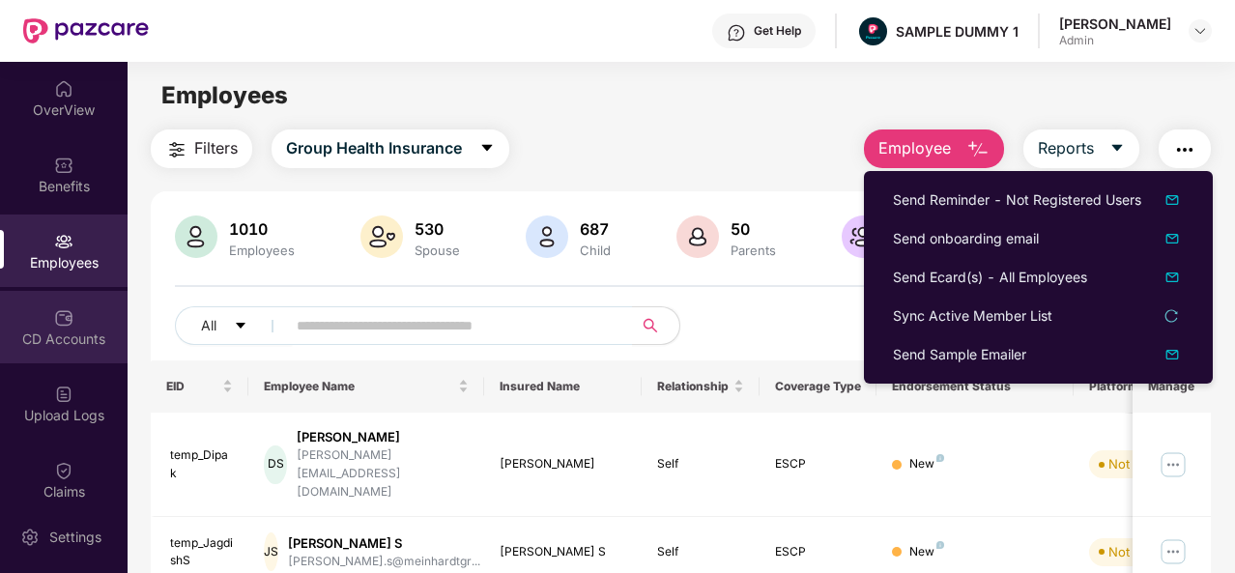
click at [60, 324] on img at bounding box center [63, 317] width 19 height 19
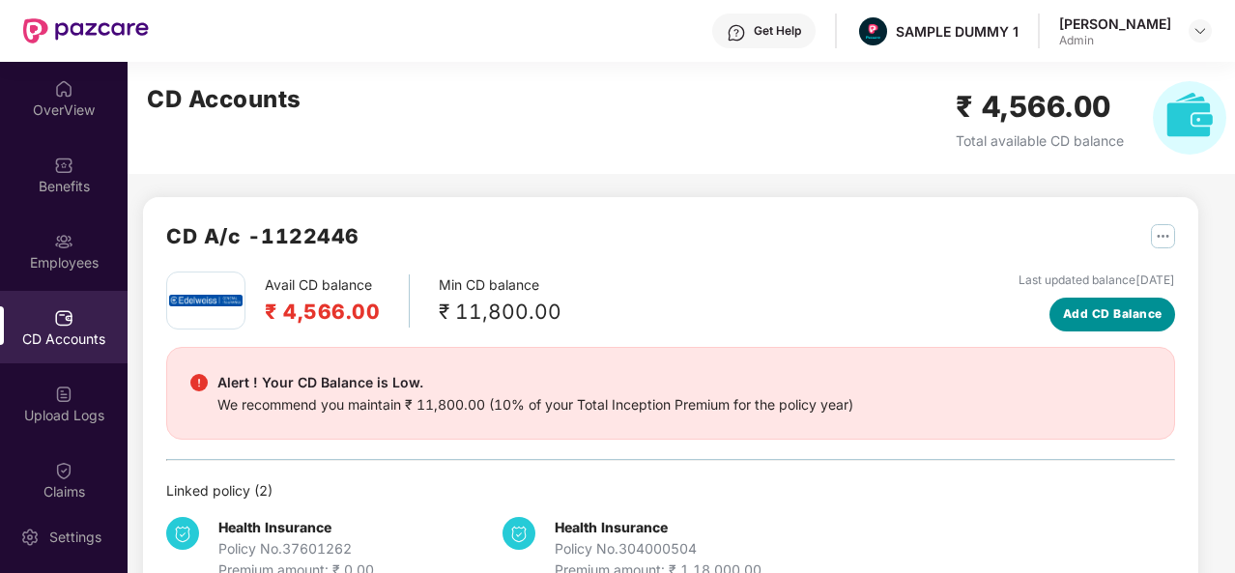
click at [1120, 316] on span "Add CD Balance" at bounding box center [1113, 314] width 100 height 18
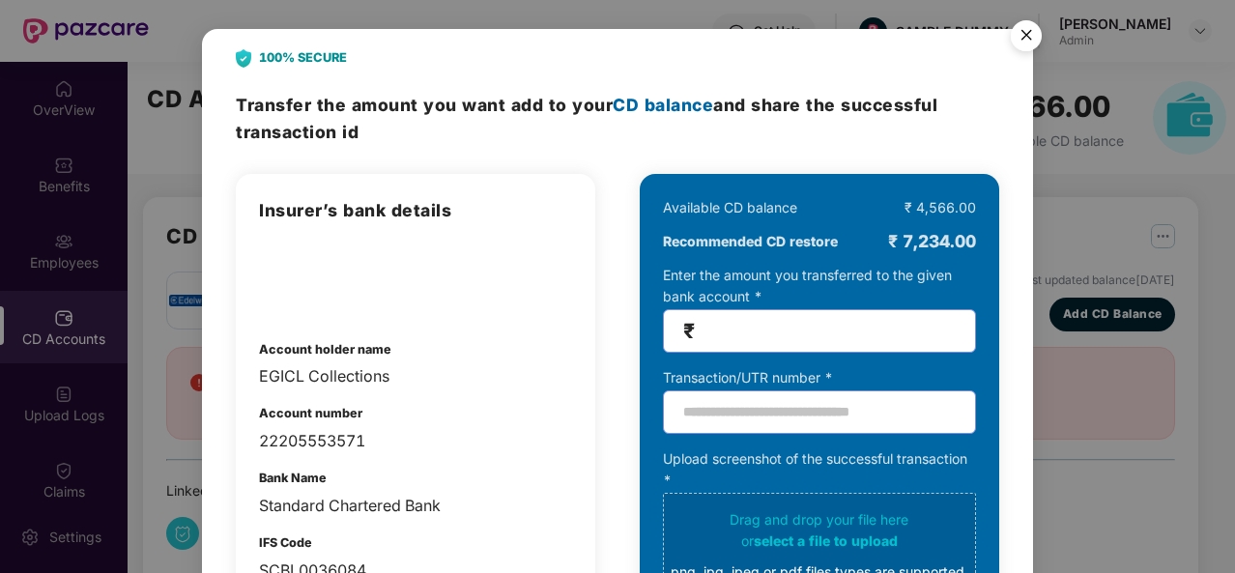
click at [1030, 36] on img "Close" at bounding box center [1026, 39] width 54 height 54
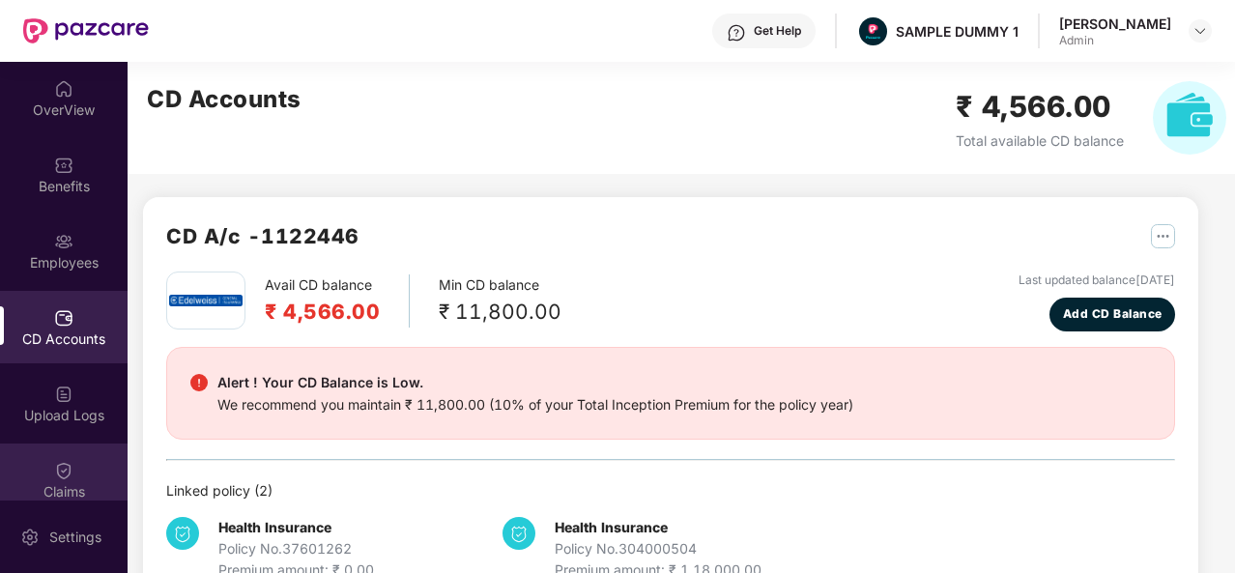
click at [58, 469] on img at bounding box center [63, 470] width 19 height 19
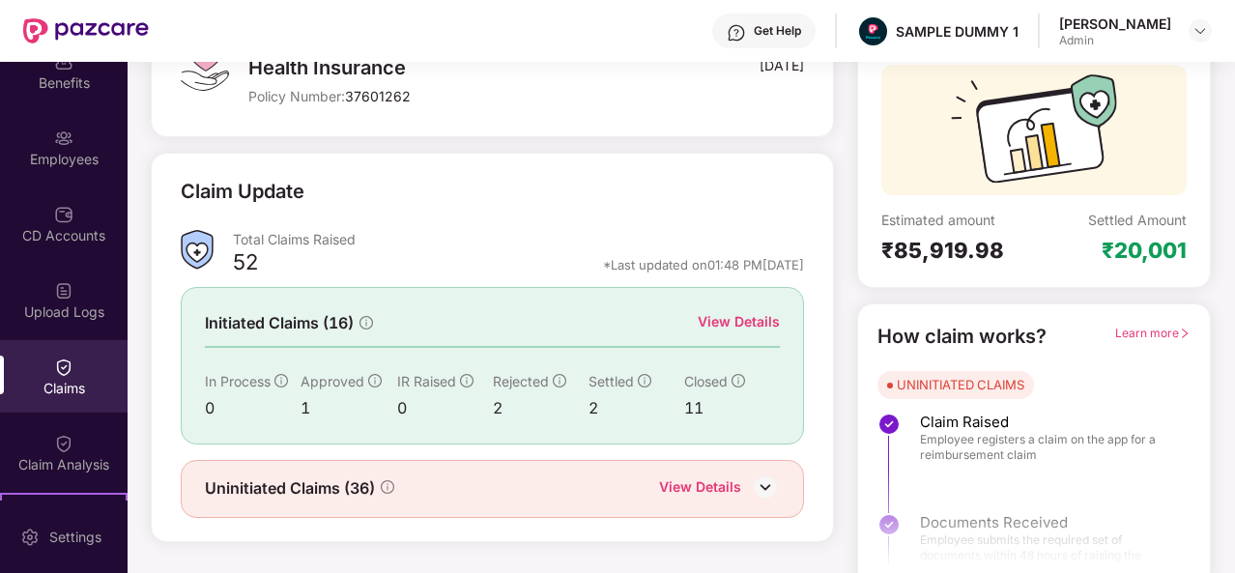
scroll to position [182, 0]
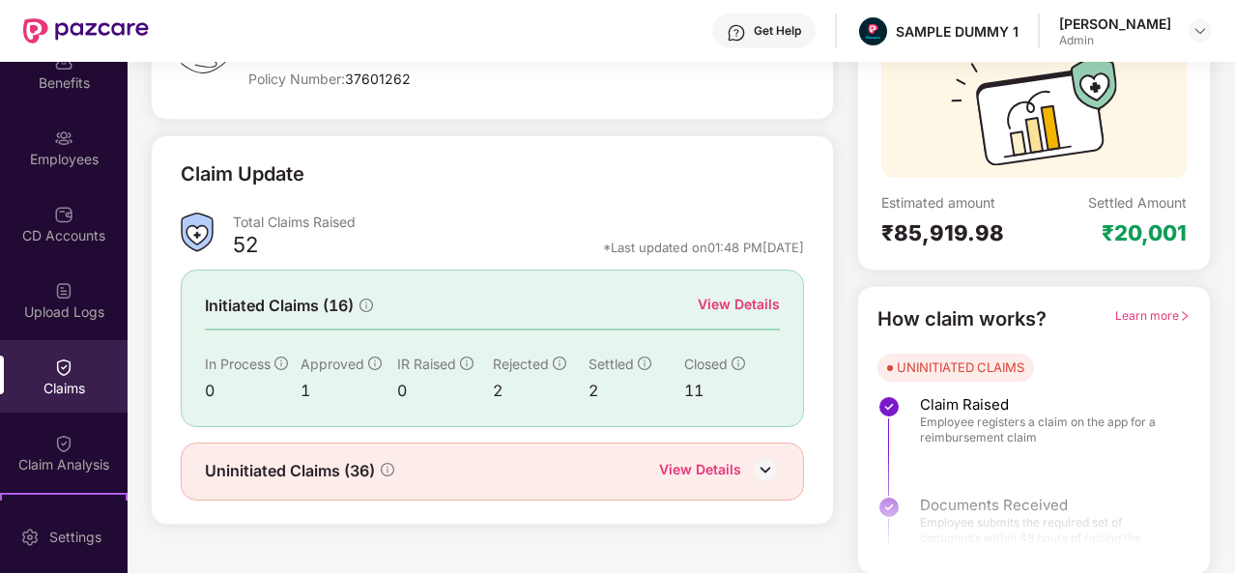
click at [734, 301] on div "View Details" at bounding box center [739, 304] width 82 height 21
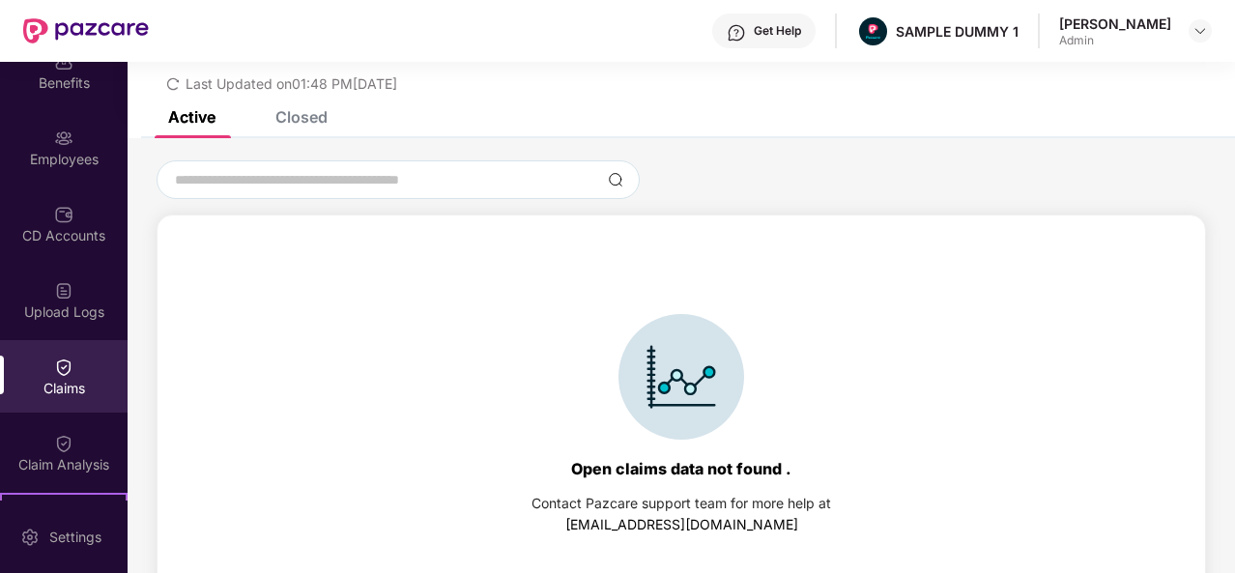
scroll to position [83, 0]
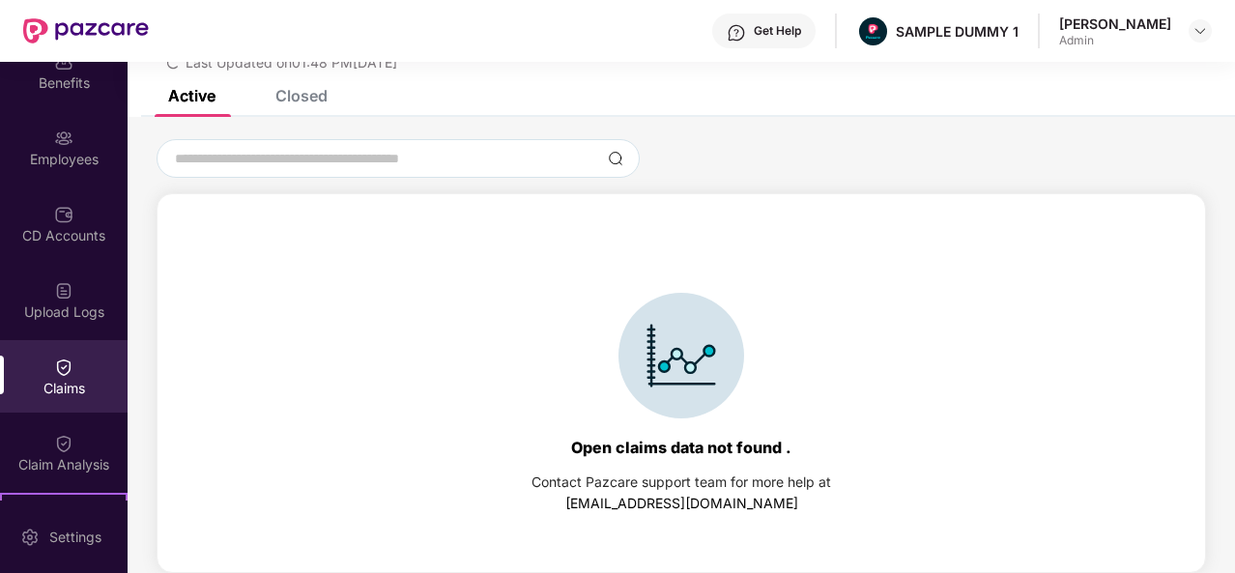
click at [302, 101] on div "Closed" at bounding box center [301, 95] width 52 height 19
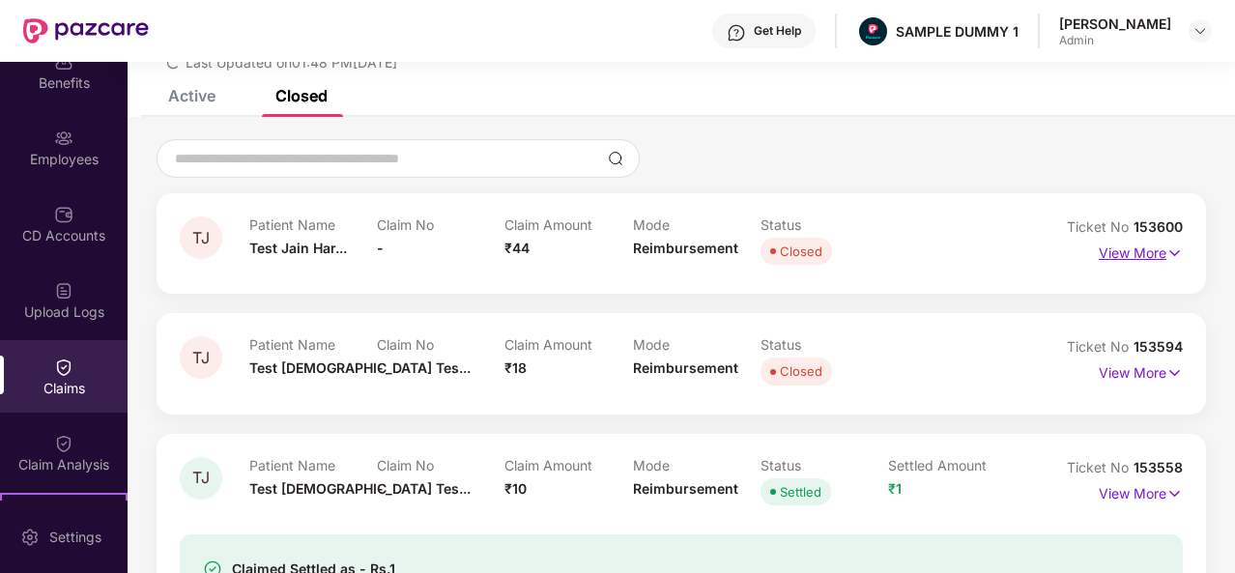
click at [1166, 252] on img at bounding box center [1174, 253] width 16 height 21
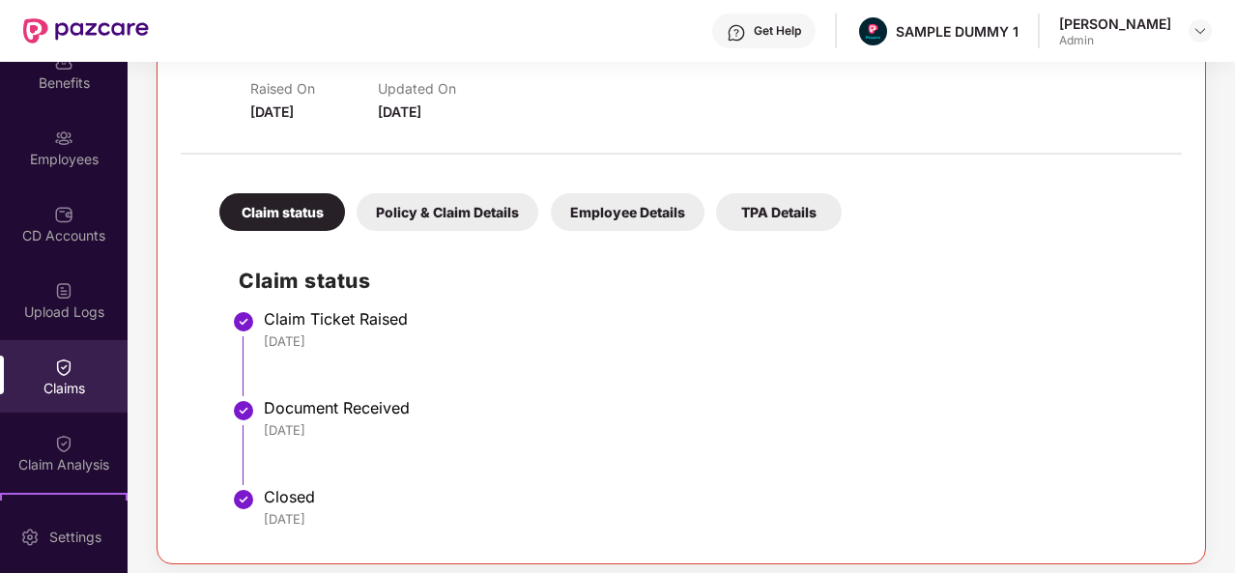
scroll to position [364, 0]
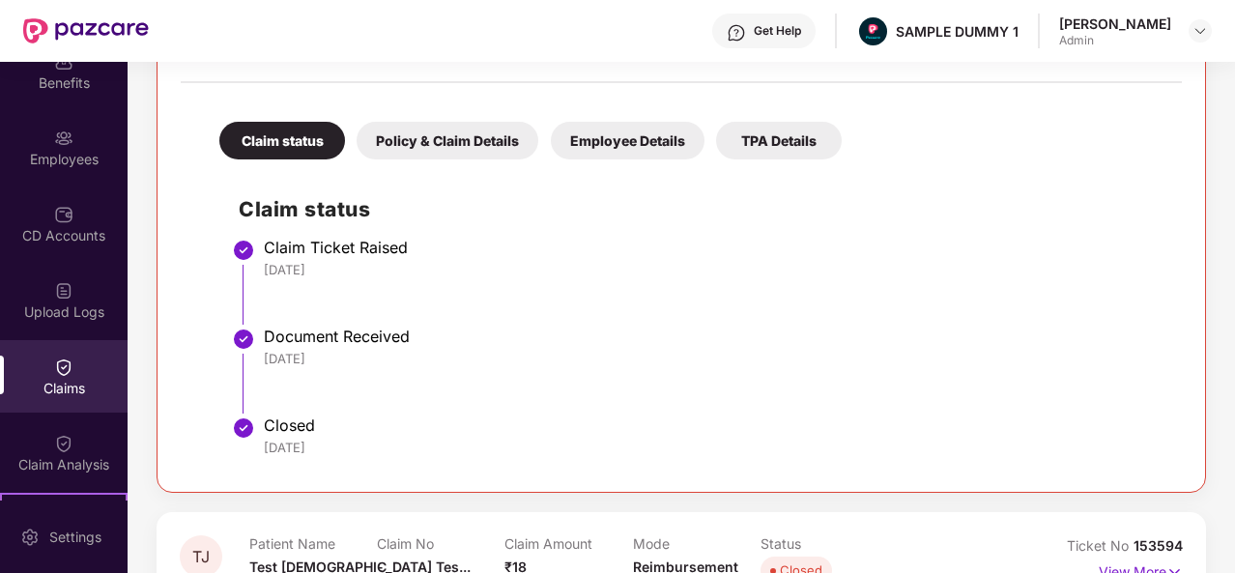
click at [480, 141] on div "Policy & Claim Details" at bounding box center [448, 141] width 182 height 38
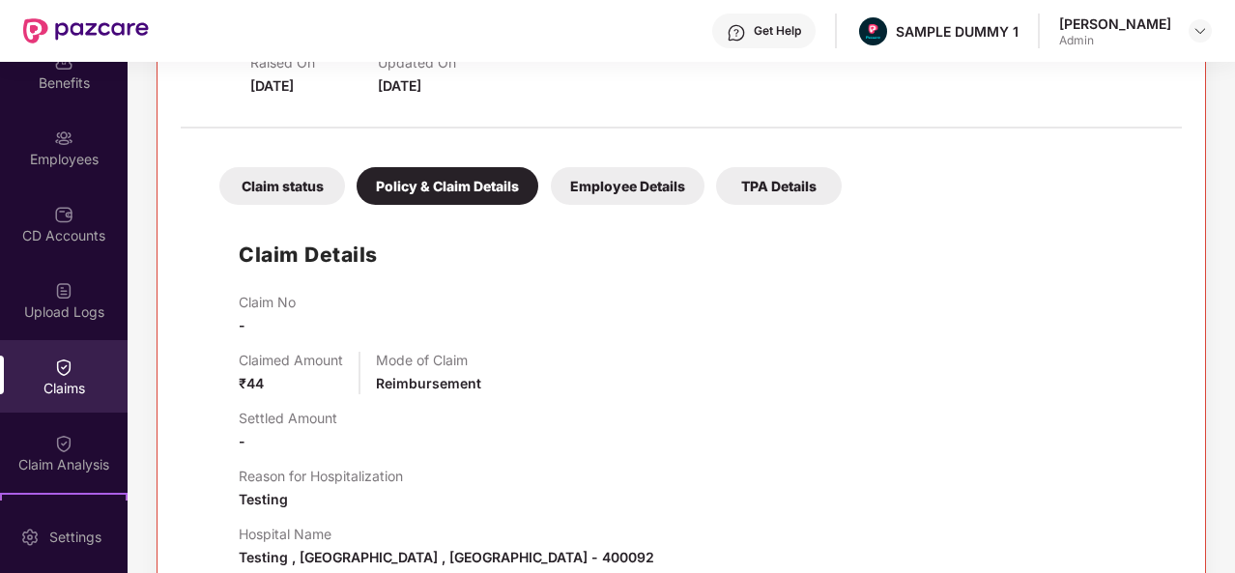
scroll to position [303, 0]
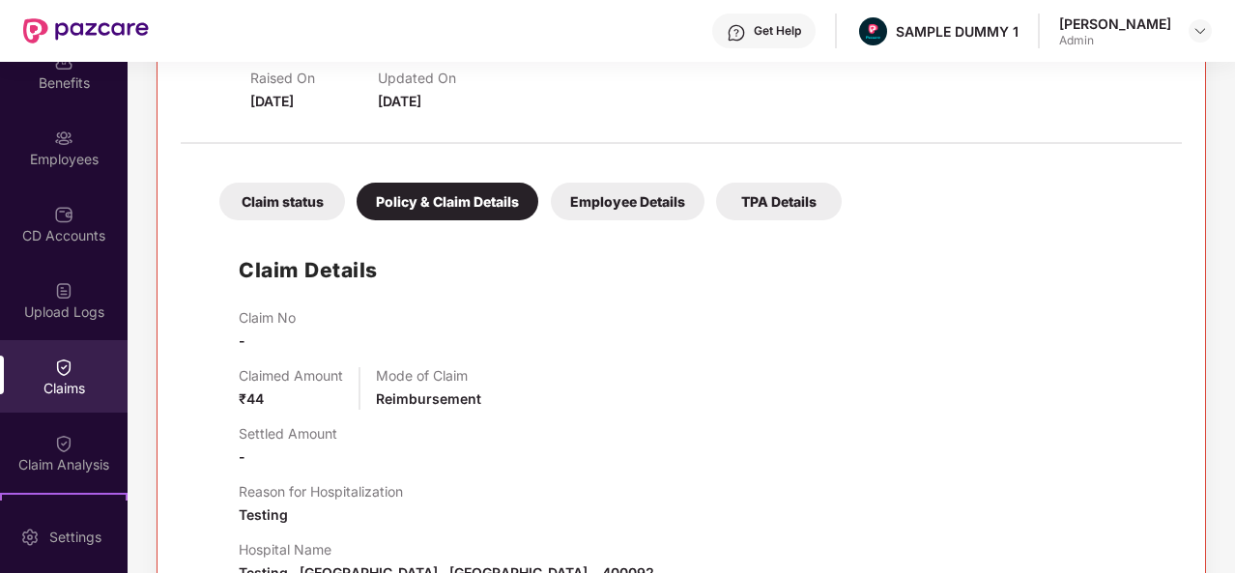
click at [615, 215] on div "Employee Details" at bounding box center [628, 202] width 154 height 38
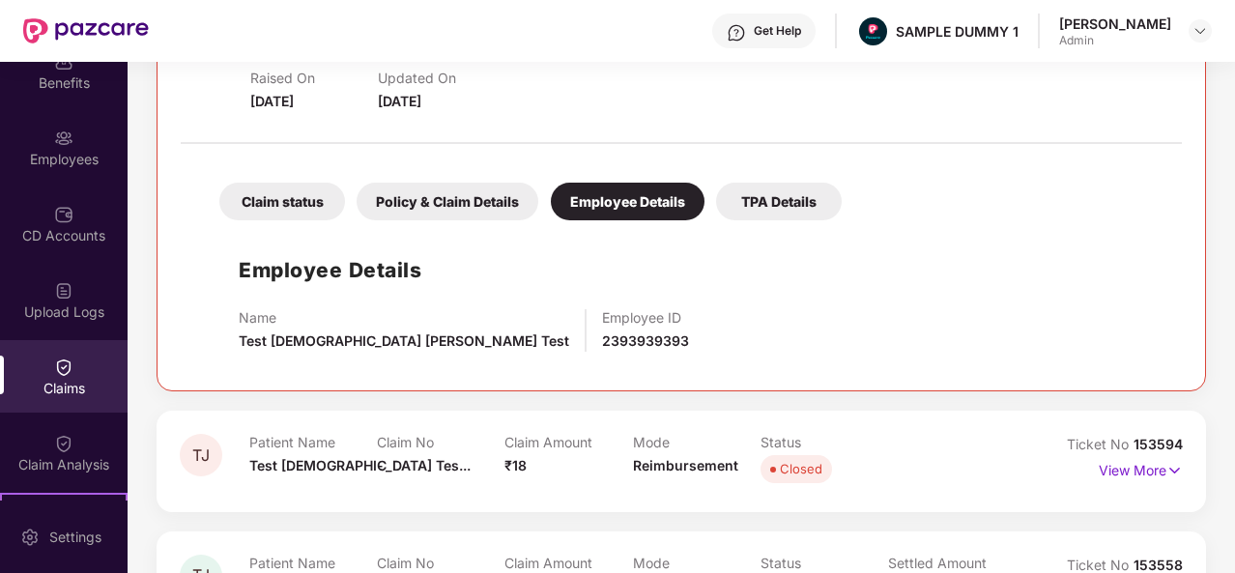
click at [771, 201] on div "TPA Details" at bounding box center [779, 202] width 126 height 38
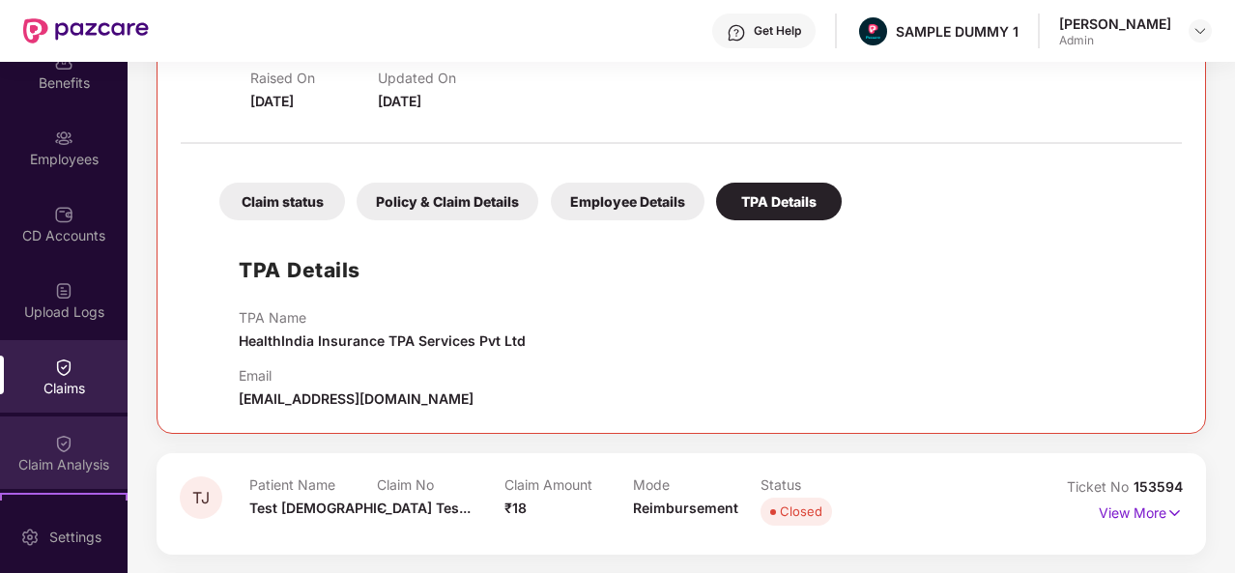
click at [59, 457] on div "Claim Analysis" at bounding box center [64, 464] width 128 height 19
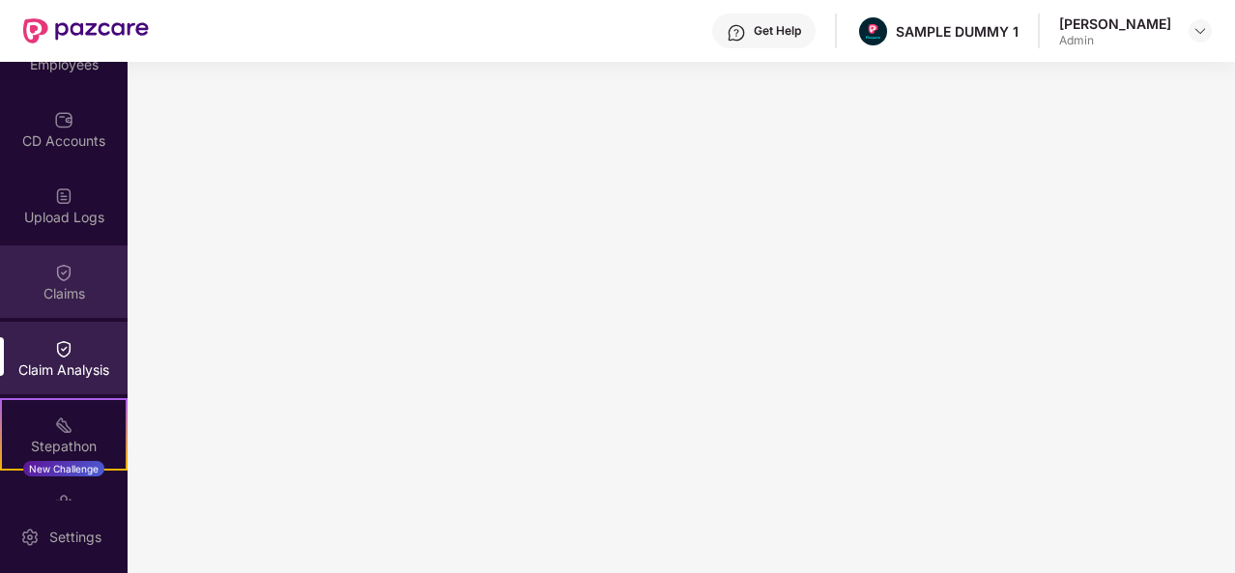
scroll to position [400, 0]
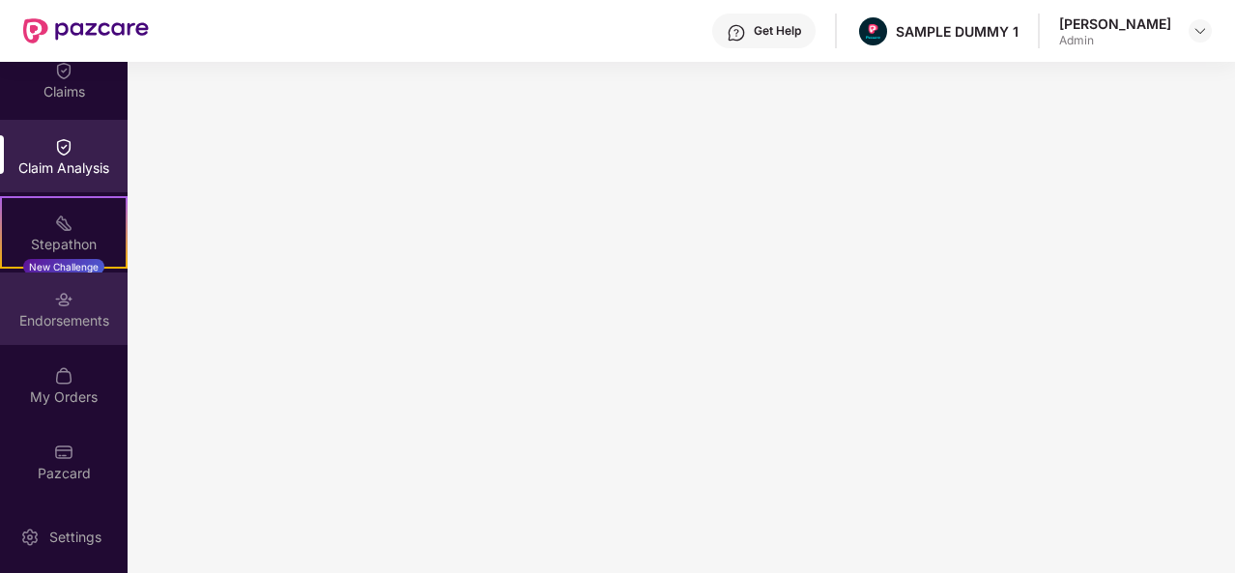
click at [62, 311] on div "Endorsements" at bounding box center [64, 320] width 128 height 19
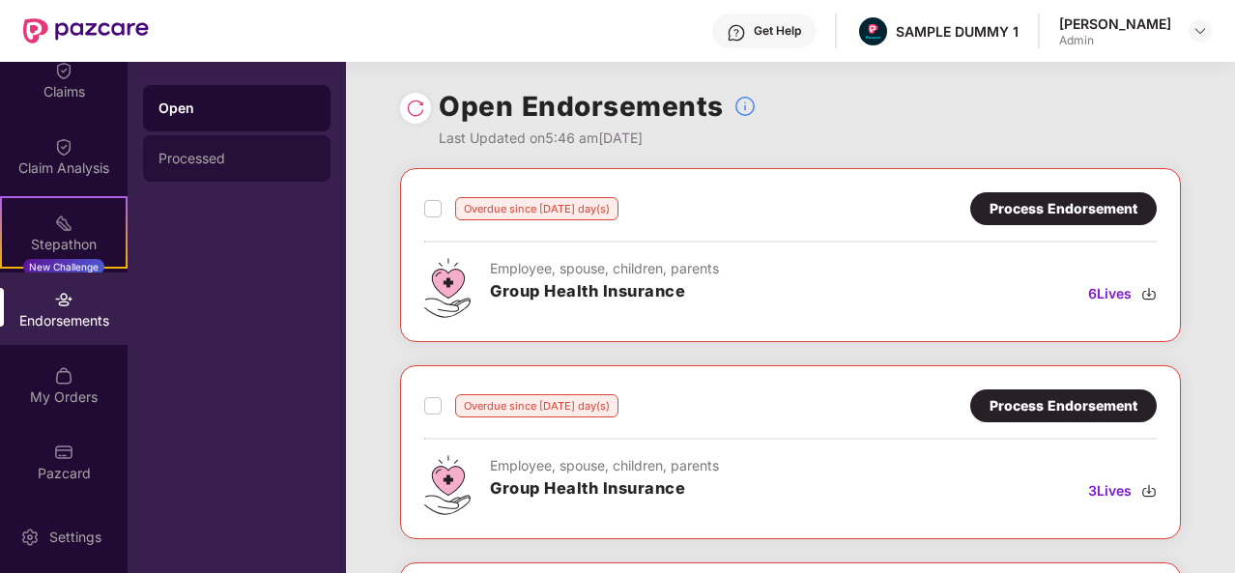
click at [207, 154] on div "Processed" at bounding box center [236, 158] width 157 height 15
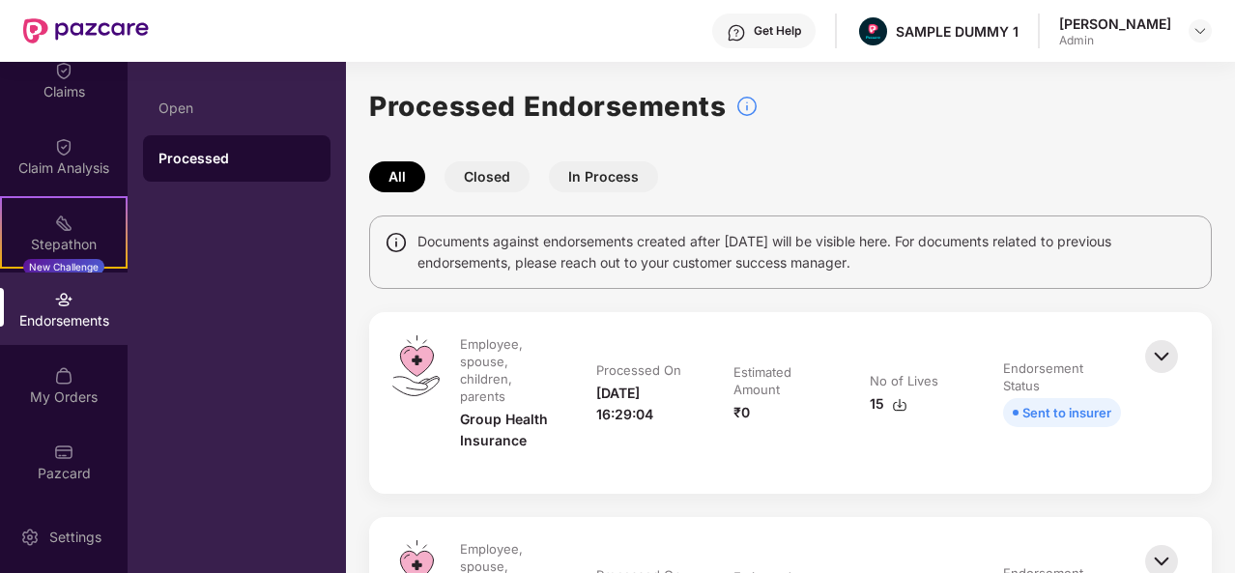
click at [482, 177] on button "Closed" at bounding box center [487, 176] width 85 height 31
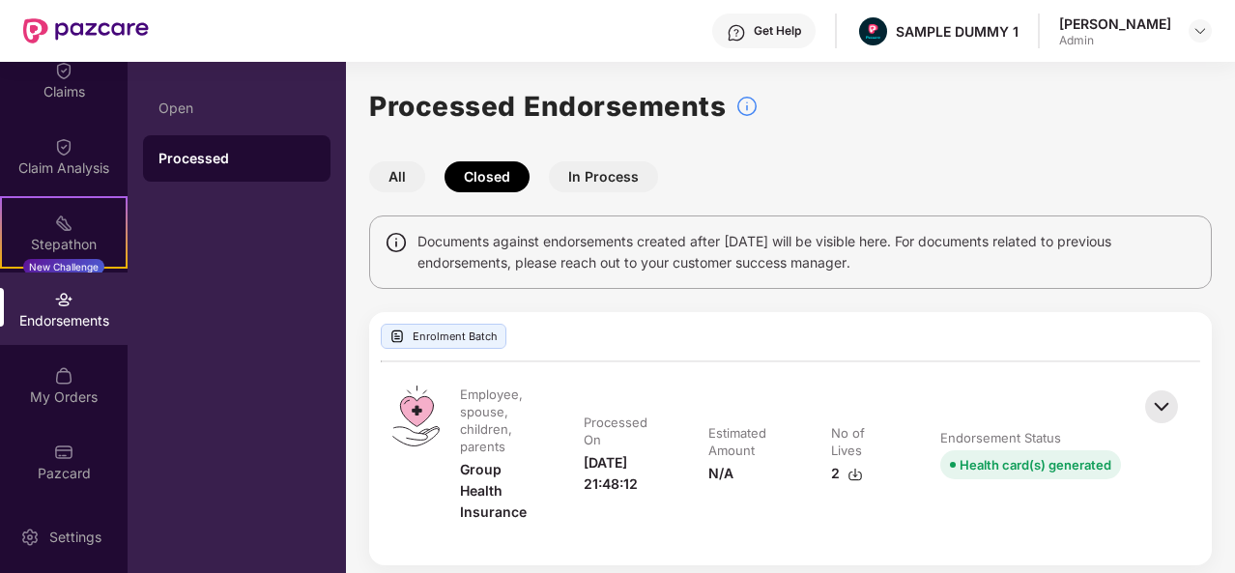
click at [595, 166] on button "In Process" at bounding box center [603, 176] width 109 height 31
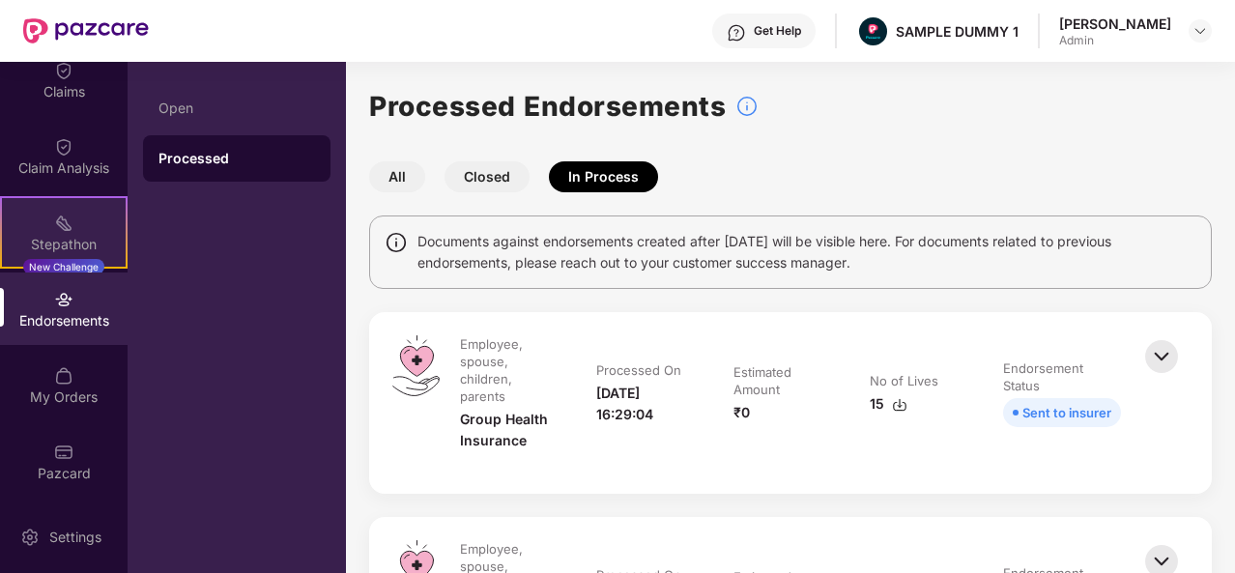
click at [52, 242] on div "Stepathon" at bounding box center [64, 244] width 124 height 19
